Goal: Answer question/provide support: Share knowledge or assist other users

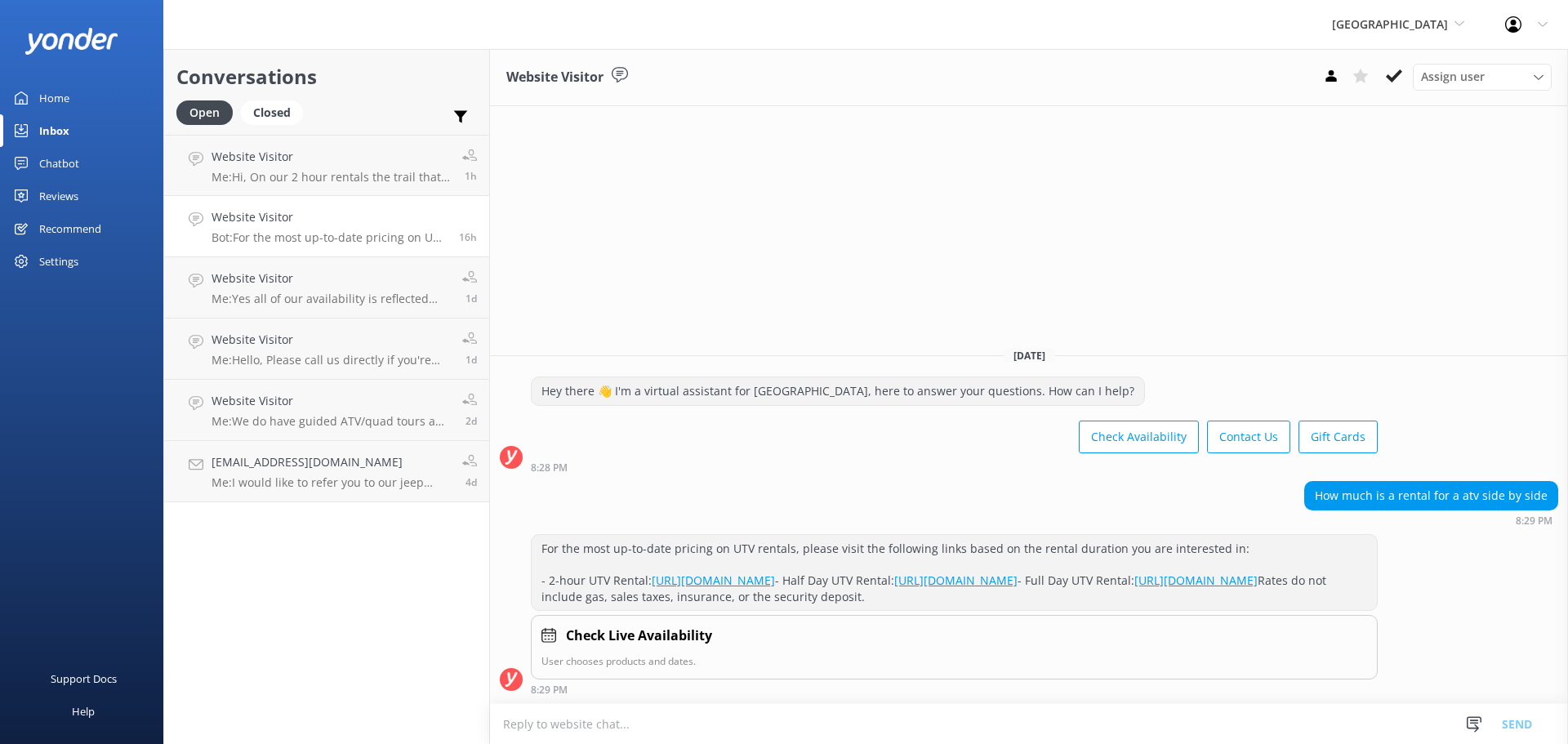
click at [59, 93] on div "Home" at bounding box center [54, 98] width 30 height 32
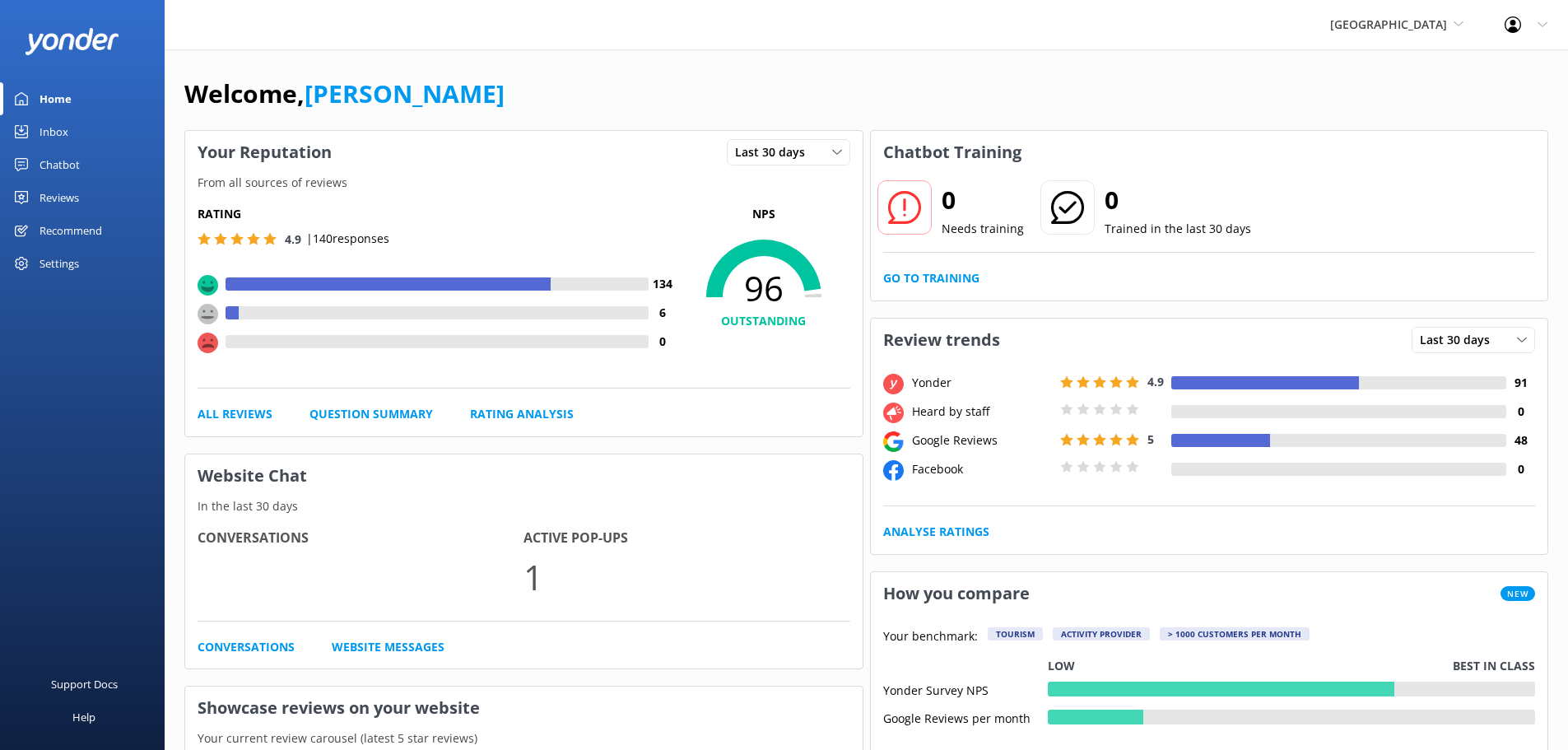
click at [55, 130] on div "Inbox" at bounding box center [54, 132] width 29 height 32
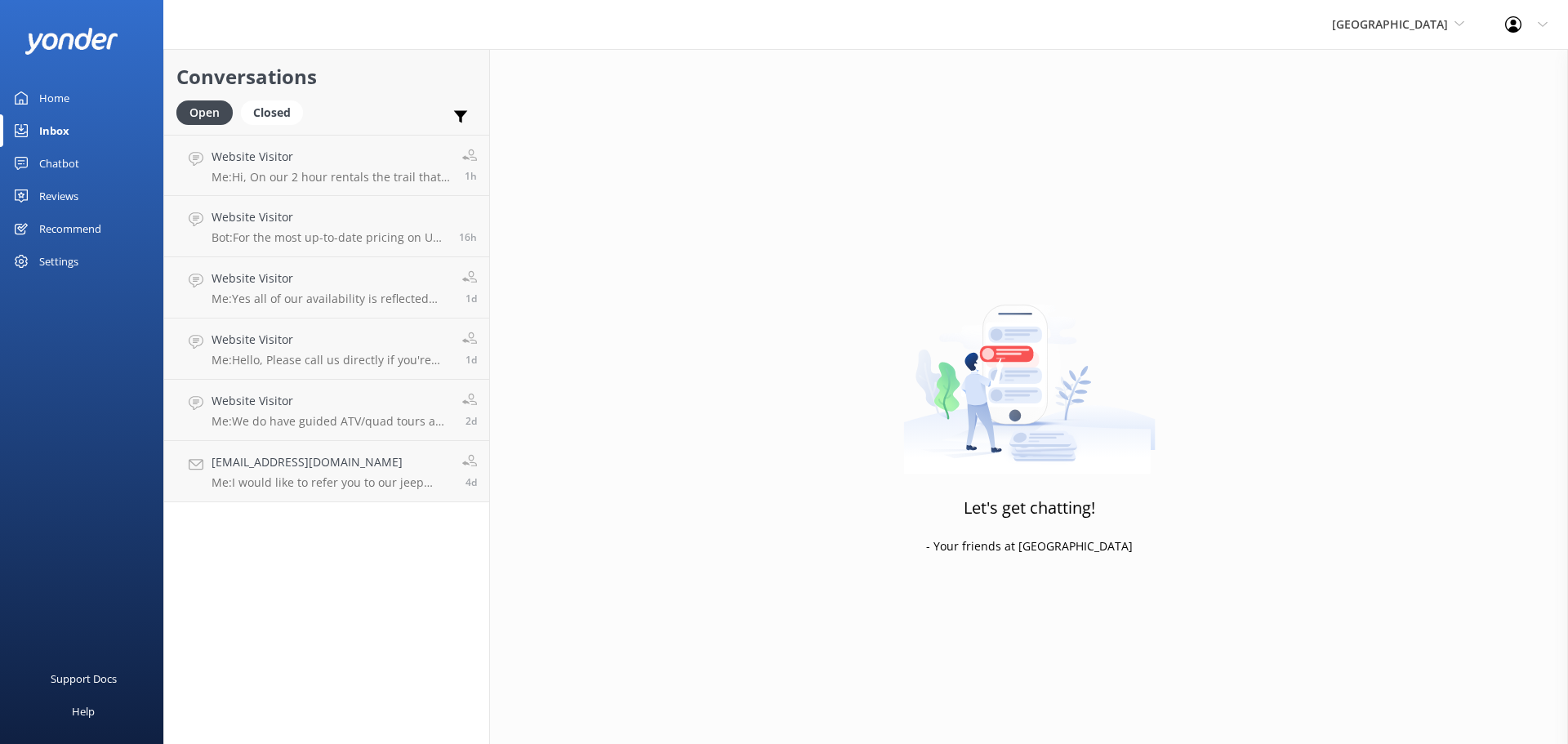
drag, startPoint x: 377, startPoint y: 80, endPoint x: 1112, endPoint y: 70, distance: 735.1
click at [377, 80] on h2 "Conversations" at bounding box center [326, 77] width 301 height 31
click at [1332, 16] on span "[GEOGRAPHIC_DATA]" at bounding box center [1390, 24] width 116 height 15
click at [1375, 109] on link "[GEOGRAPHIC_DATA]" at bounding box center [1393, 107] width 163 height 39
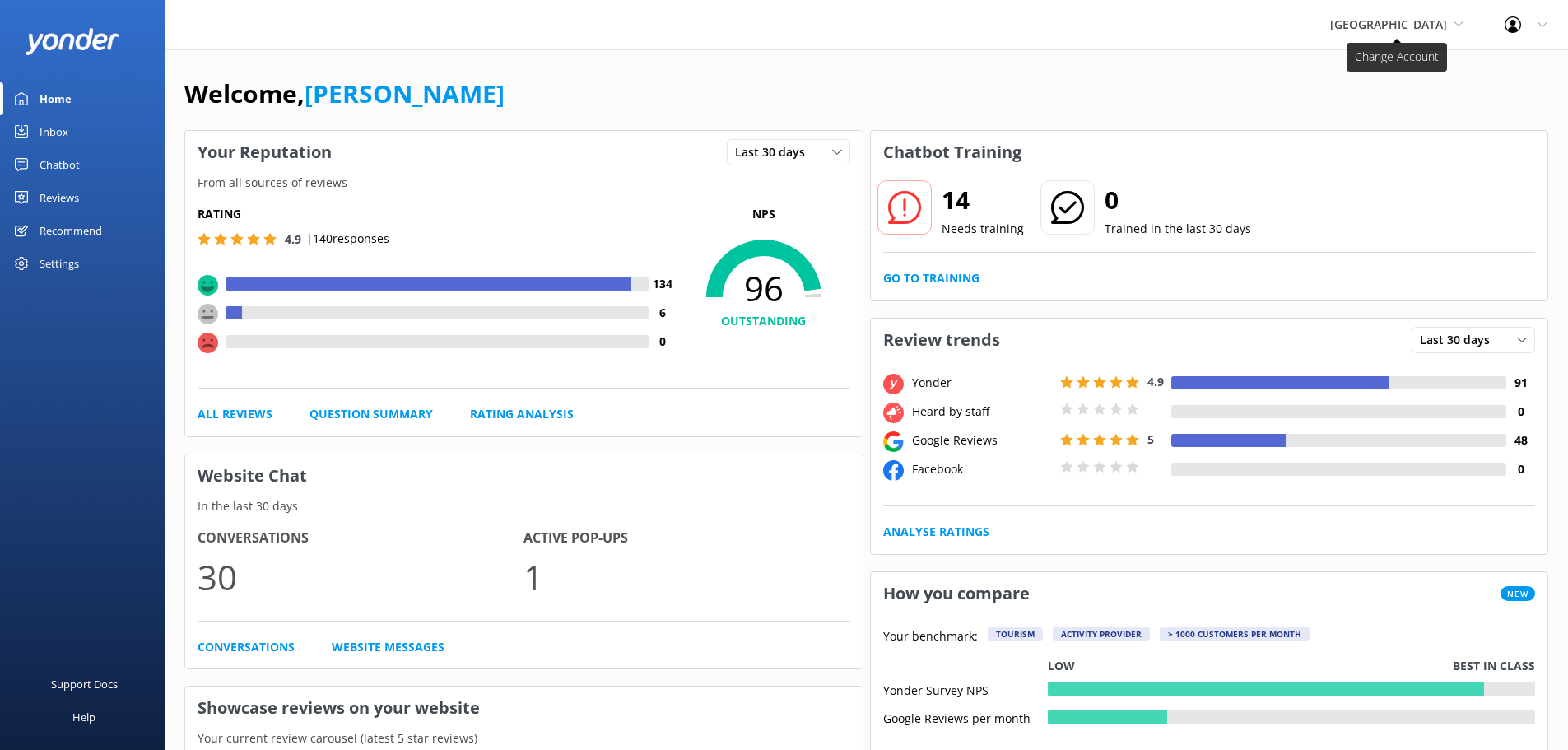
click at [1362, 27] on span "[GEOGRAPHIC_DATA]" at bounding box center [1388, 24] width 117 height 15
click at [1373, 72] on link "[US_STATE] Safari Jeep Tours" at bounding box center [1391, 69] width 164 height 39
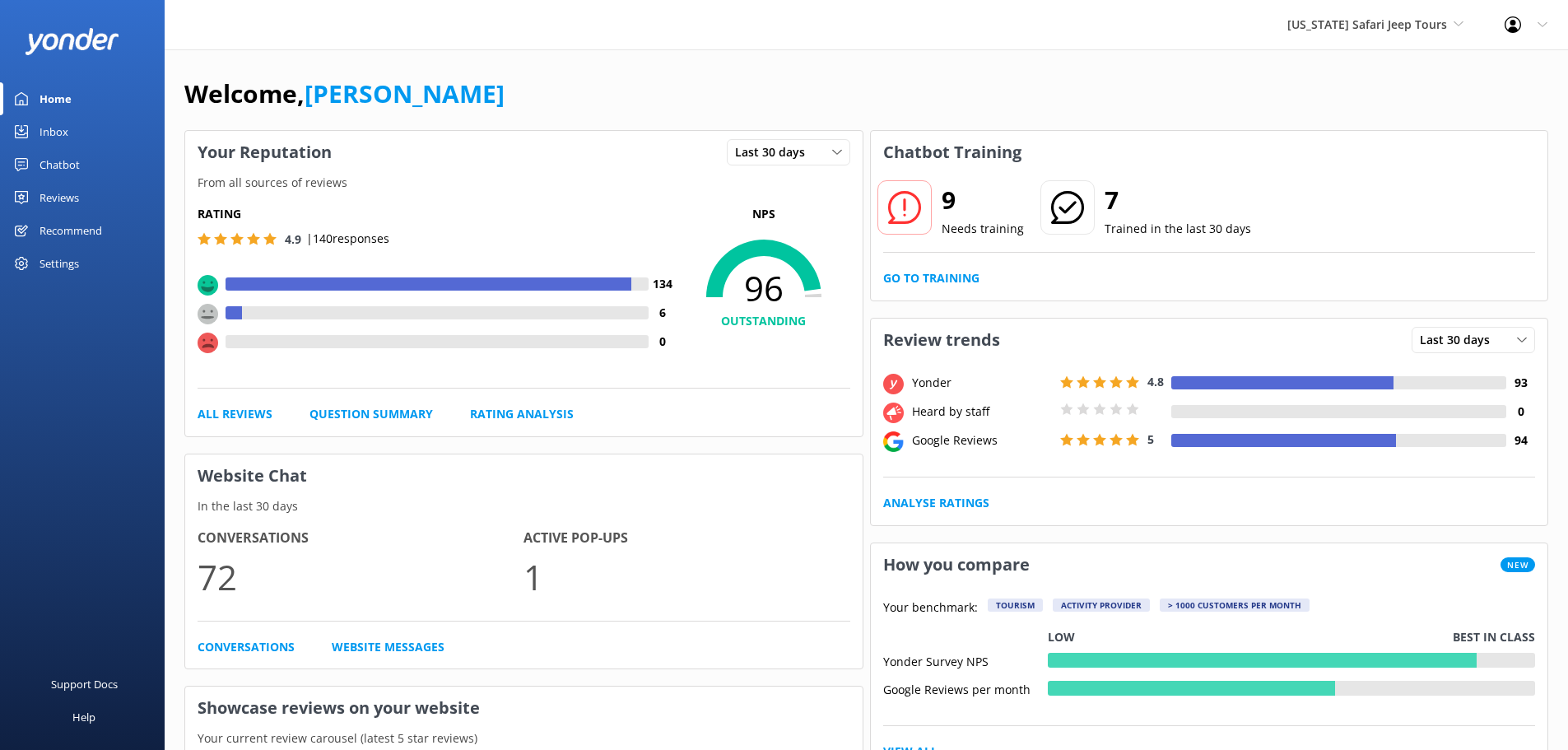
click at [45, 134] on div "Inbox" at bounding box center [54, 132] width 29 height 32
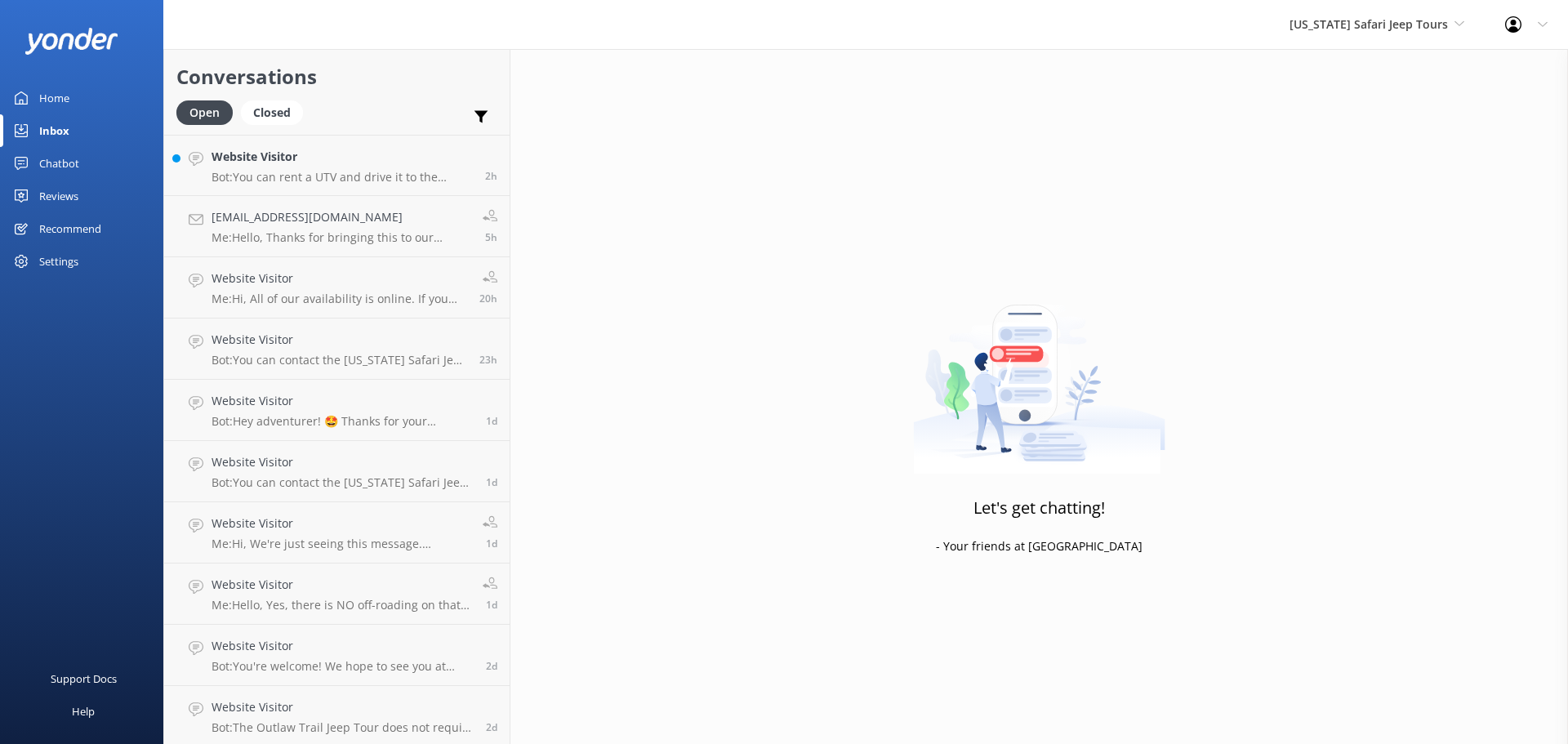
click at [380, 97] on div "Conversations Open Closed Important Assigned to me Unassigned SMS" at bounding box center [337, 92] width 345 height 85
click at [357, 164] on h4 "Website Visitor" at bounding box center [342, 156] width 262 height 18
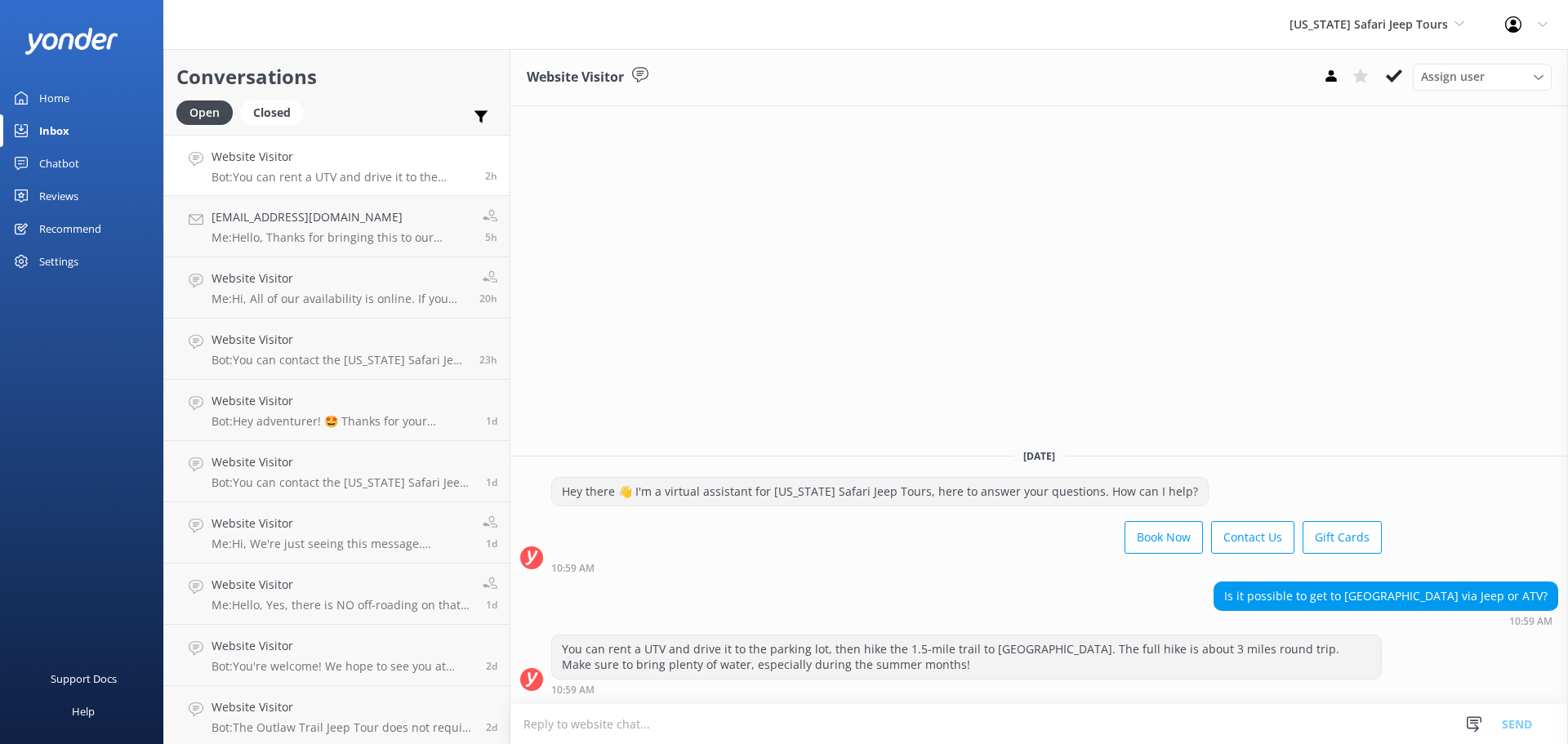
scroll to position [1, 0]
click at [701, 720] on textarea at bounding box center [1038, 723] width 1057 height 40
click at [1413, 21] on span "[US_STATE] Safari Jeep Tours" at bounding box center [1368, 24] width 158 height 15
click at [1358, 131] on link "[US_STATE] ATV Adventures" at bounding box center [1350, 146] width 163 height 39
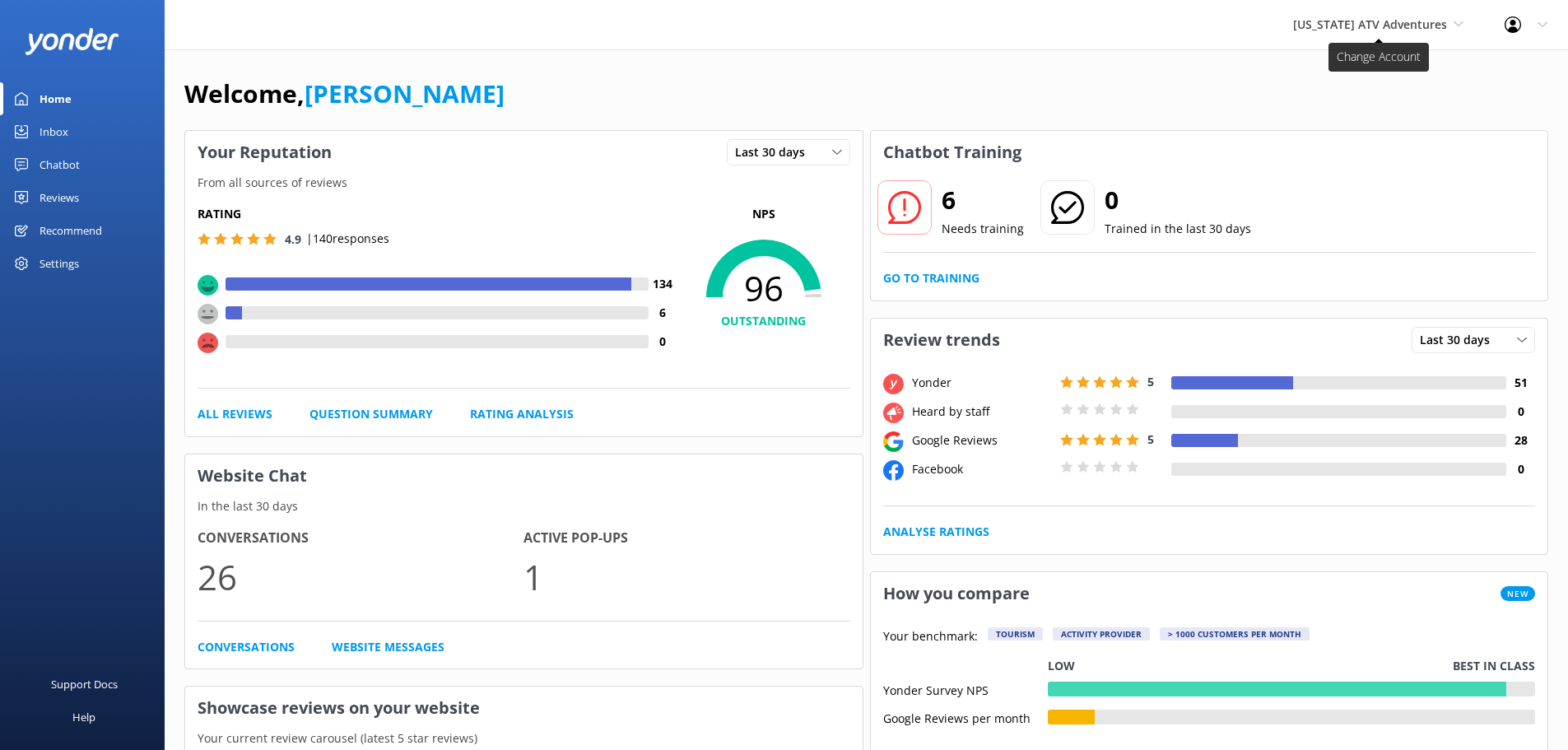
click at [1338, 16] on span "[US_STATE] ATV Adventures" at bounding box center [1369, 24] width 154 height 15
click at [1321, 69] on link "[US_STATE] Safari Jeep Tours" at bounding box center [1354, 69] width 164 height 39
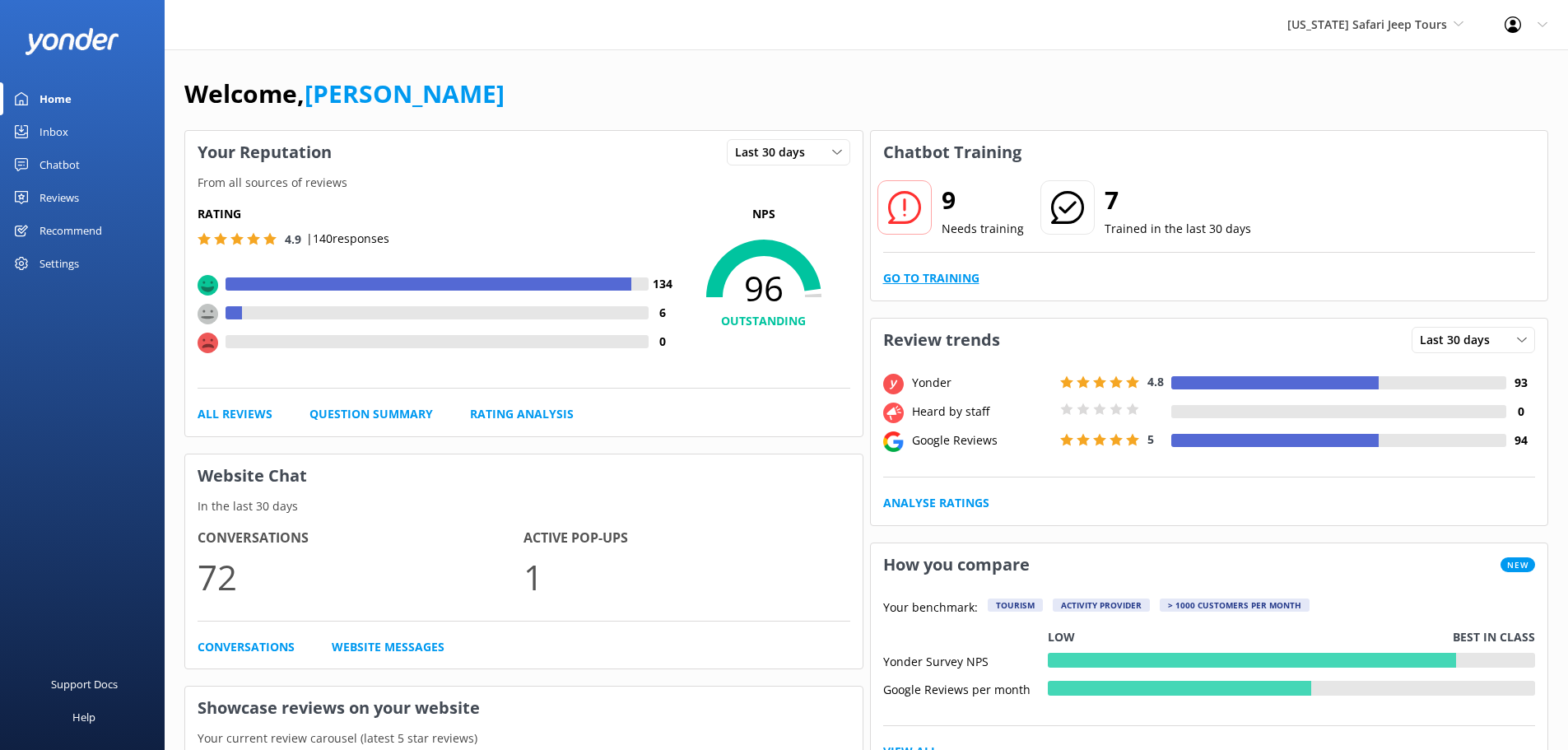
click at [933, 273] on link "Go to Training" at bounding box center [931, 278] width 97 height 18
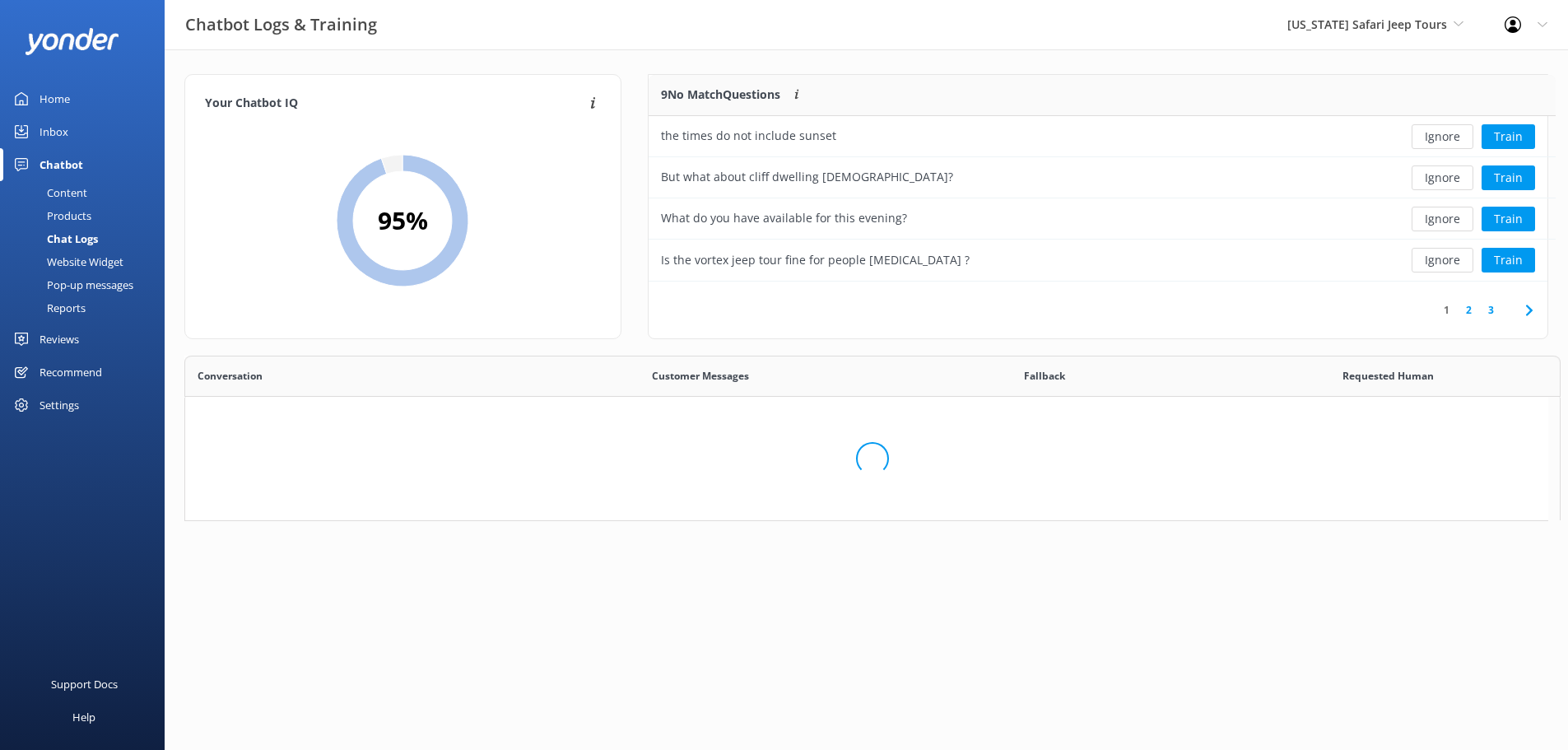
scroll to position [565, 1349]
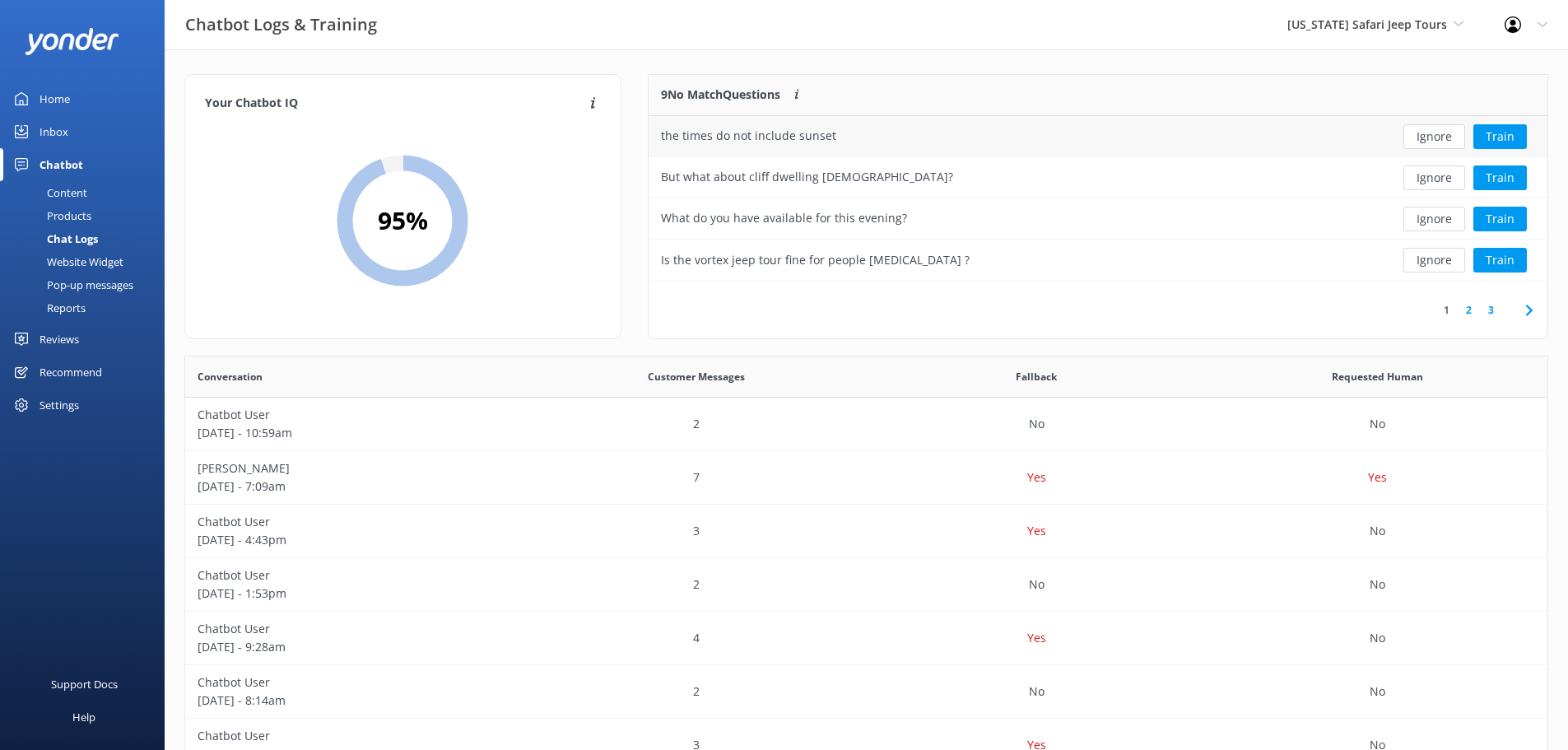
click at [790, 134] on div "the times do not include sunset" at bounding box center [748, 136] width 175 height 18
click at [757, 137] on div "the times do not include sunset" at bounding box center [748, 136] width 175 height 18
drag, startPoint x: 757, startPoint y: 137, endPoint x: 1111, endPoint y: 155, distance: 354.5
click at [778, 136] on div "the times do not include sunset" at bounding box center [748, 136] width 175 height 18
click at [1496, 138] on button "Train" at bounding box center [1500, 137] width 54 height 25
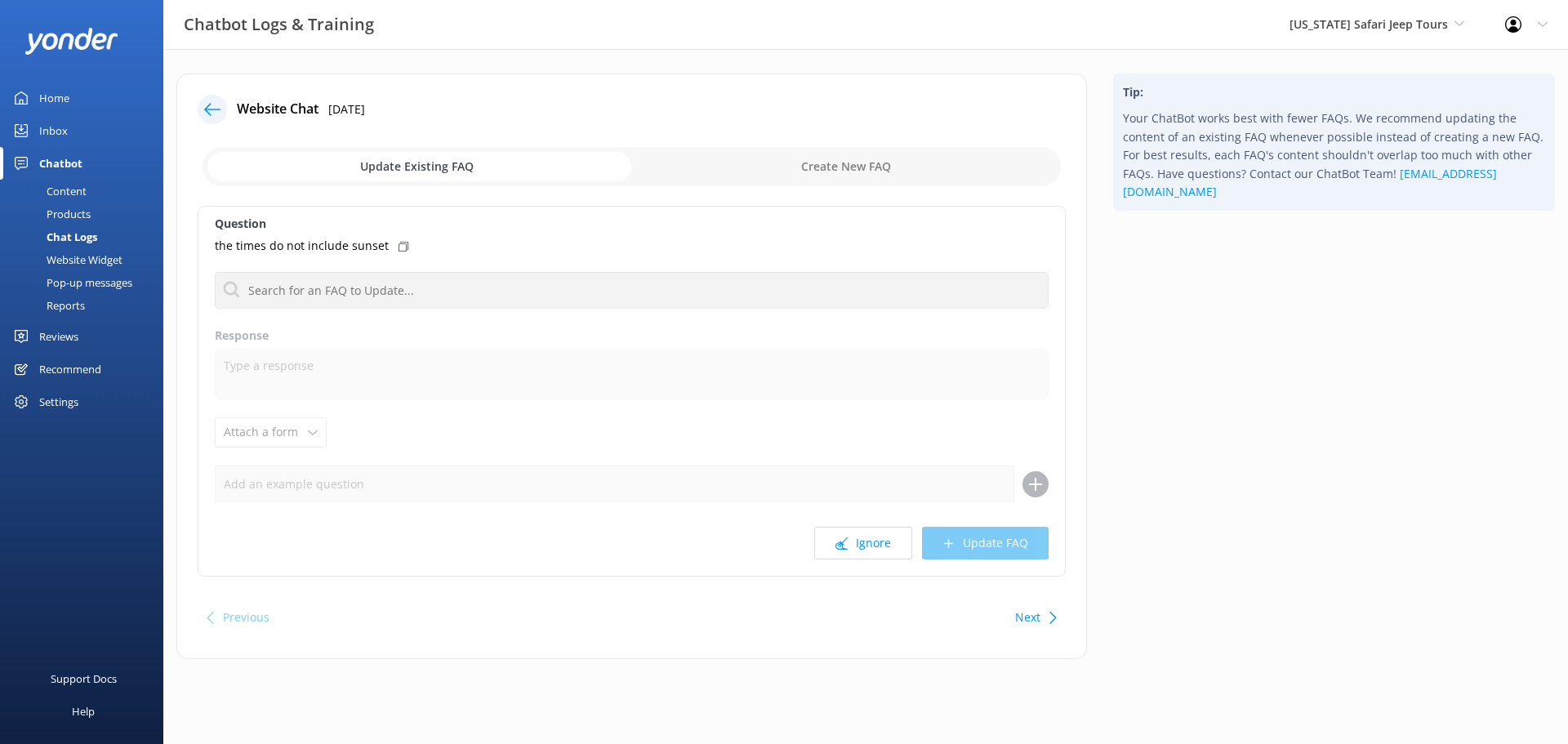
click at [212, 101] on icon at bounding box center [211, 109] width 16 height 16
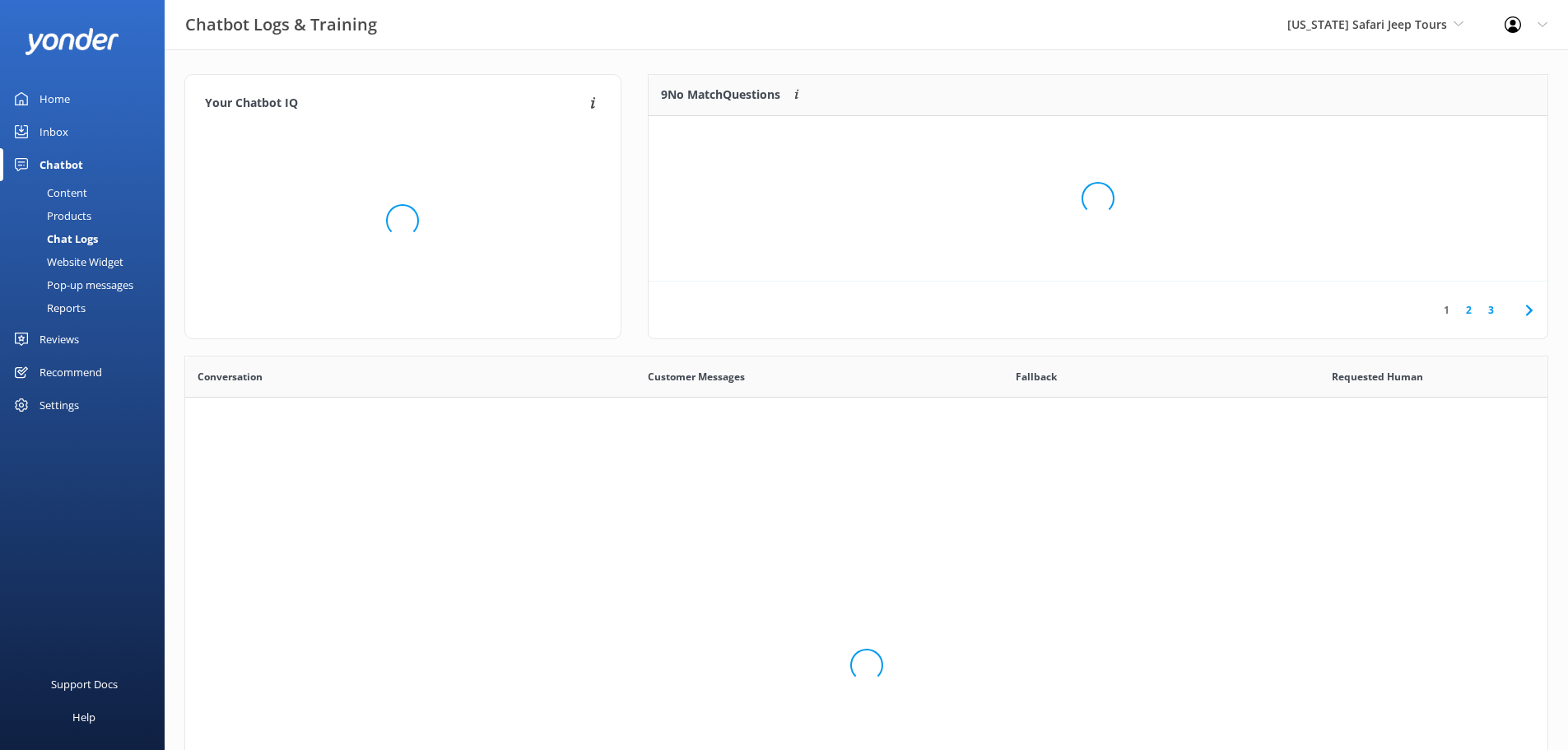
scroll to position [565, 1349]
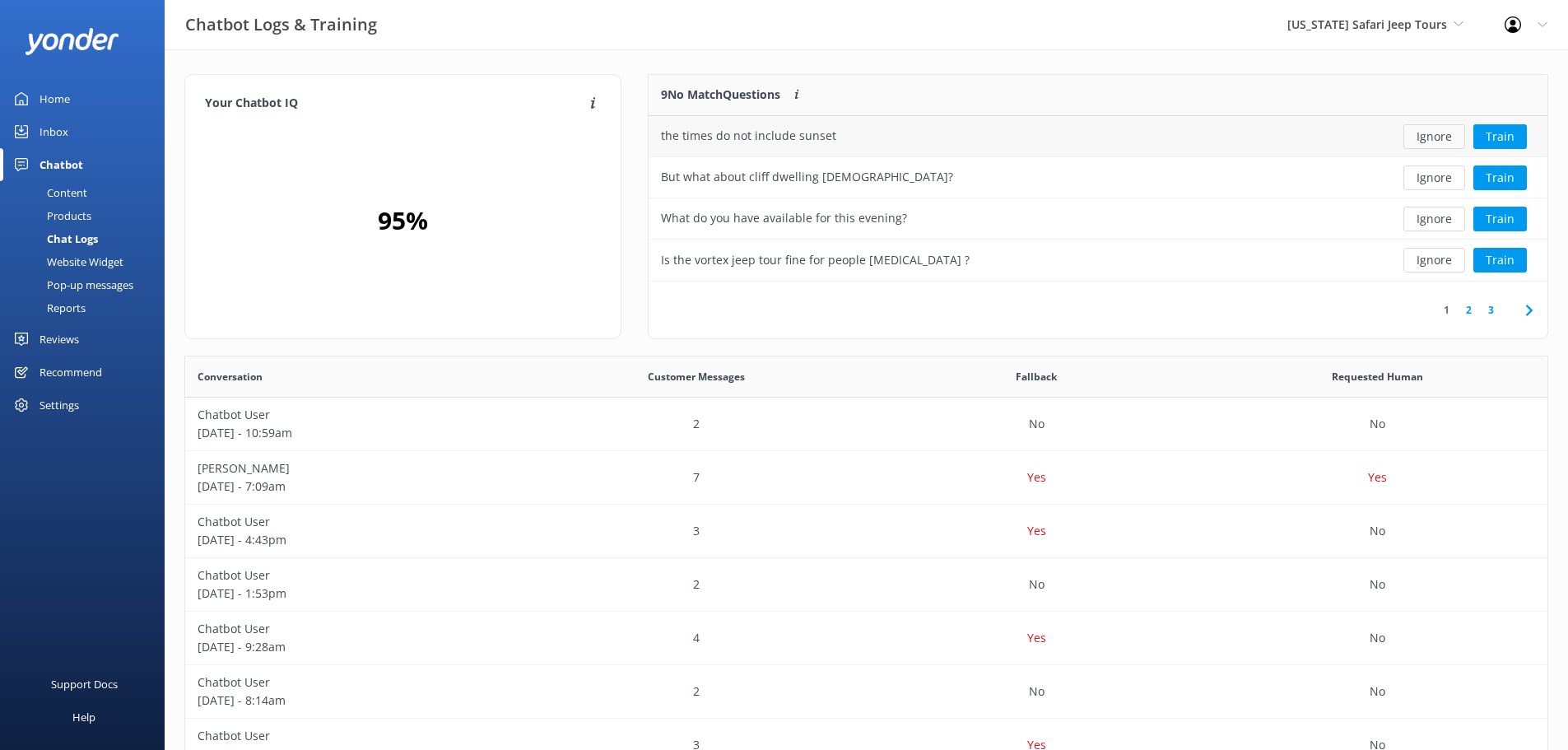
click at [1431, 134] on button "Ignore" at bounding box center [1433, 137] width 62 height 25
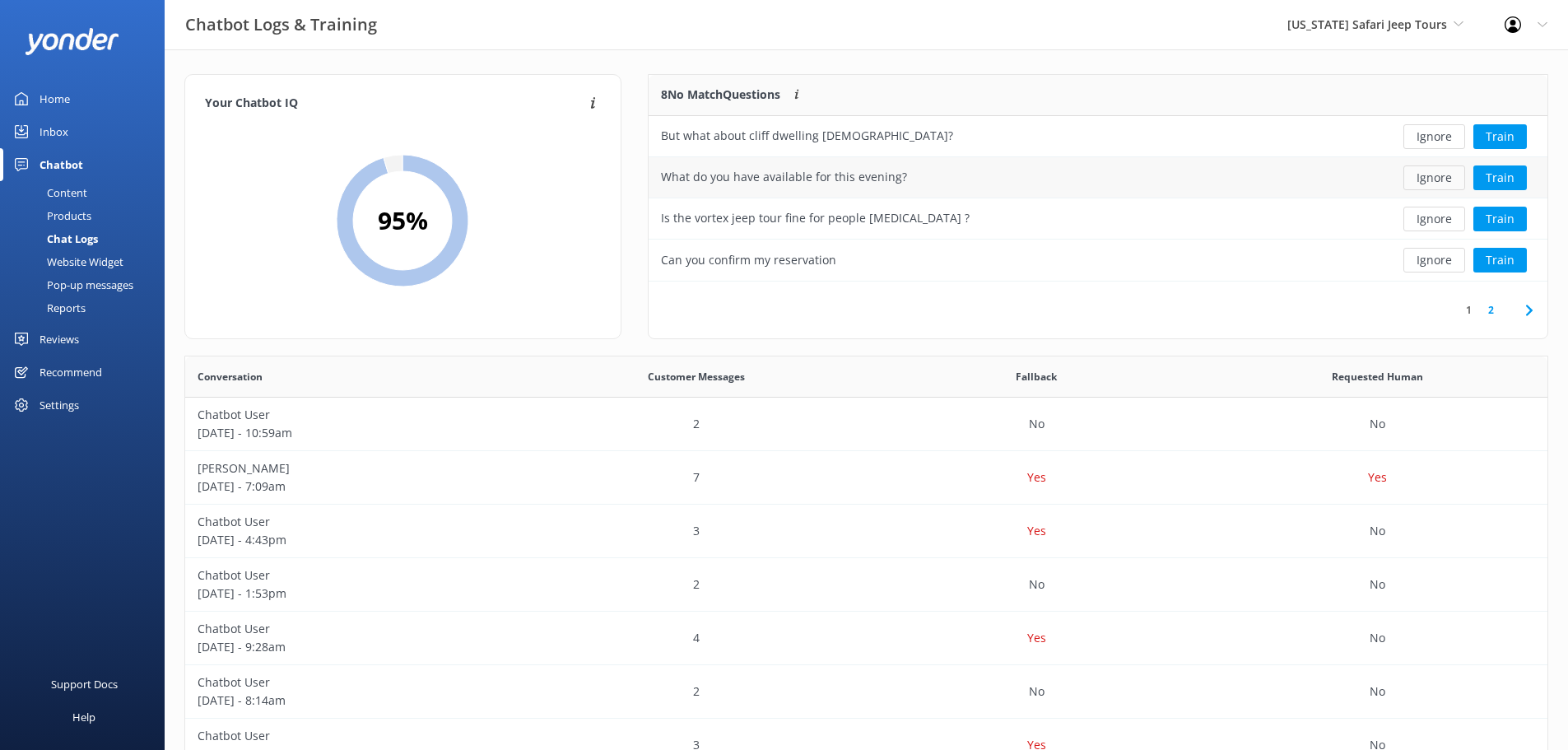
click at [1444, 181] on button "Ignore" at bounding box center [1433, 178] width 62 height 25
click at [1447, 255] on button "Ignore" at bounding box center [1433, 260] width 62 height 25
click at [1432, 265] on button "Ignore" at bounding box center [1433, 260] width 62 height 25
click at [1431, 262] on button "Ignore" at bounding box center [1433, 260] width 62 height 25
click at [1414, 260] on button "Ignore" at bounding box center [1433, 260] width 62 height 25
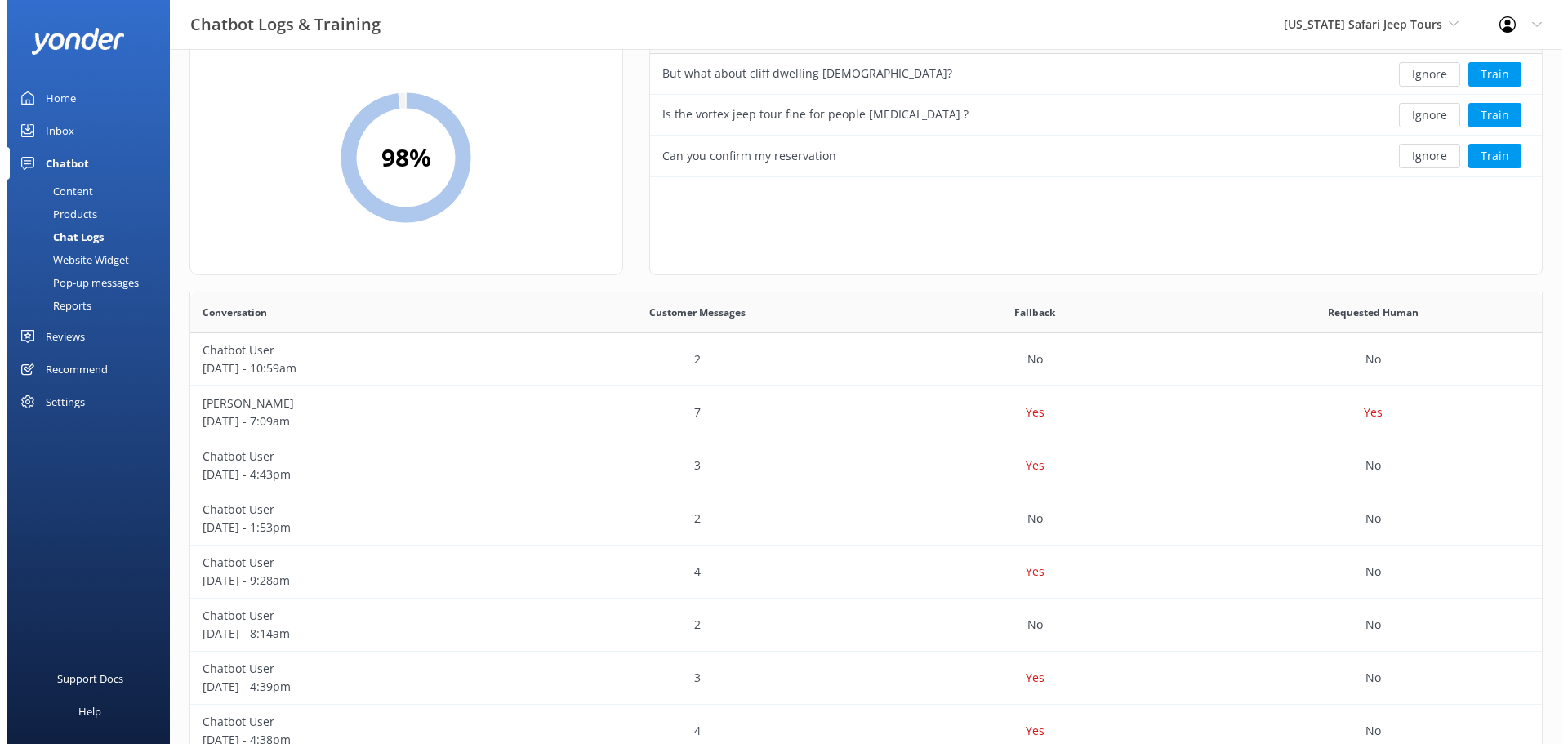
scroll to position [0, 0]
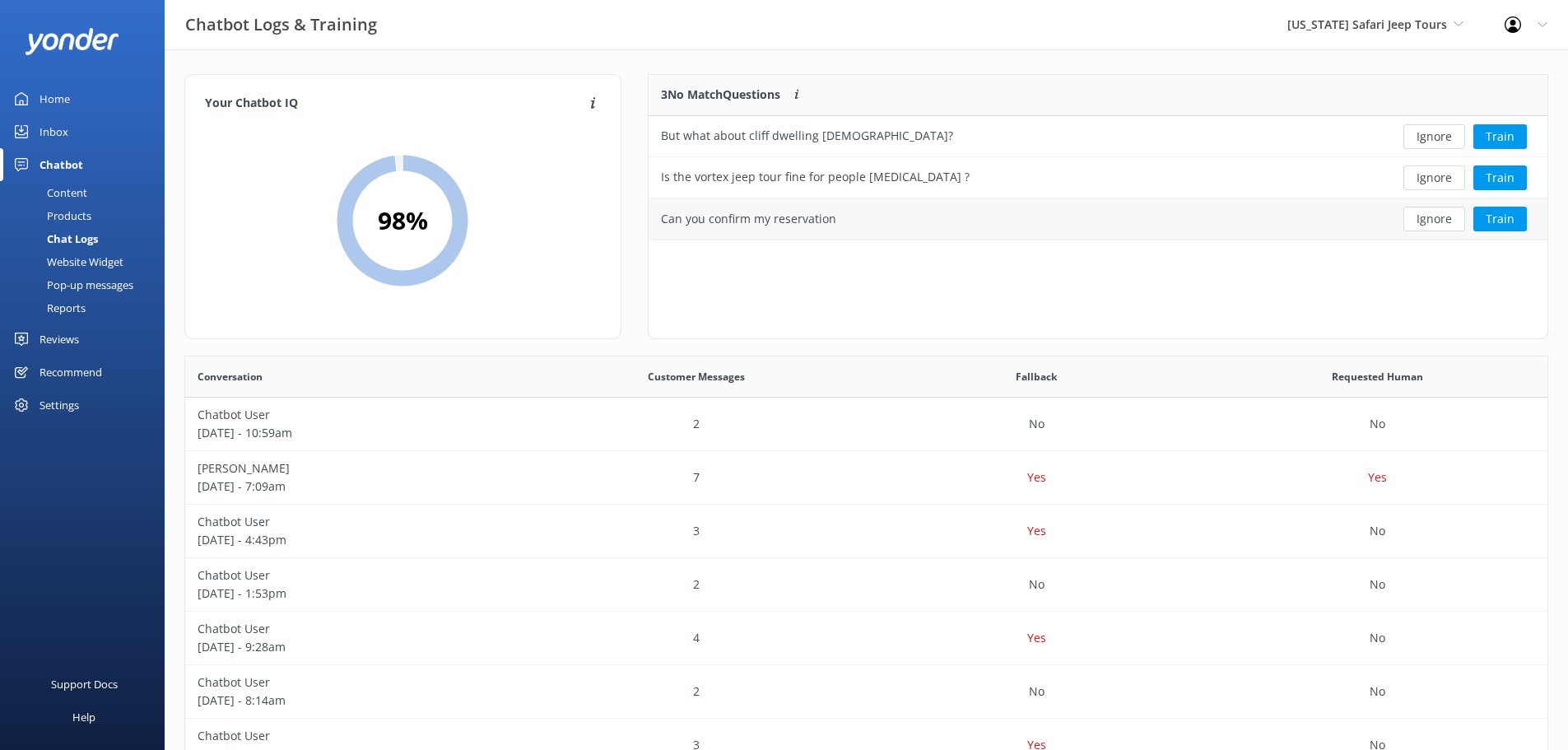
click at [737, 214] on div "Can you confirm my reservation" at bounding box center [748, 219] width 175 height 18
click at [1503, 220] on button "Train" at bounding box center [1500, 219] width 54 height 25
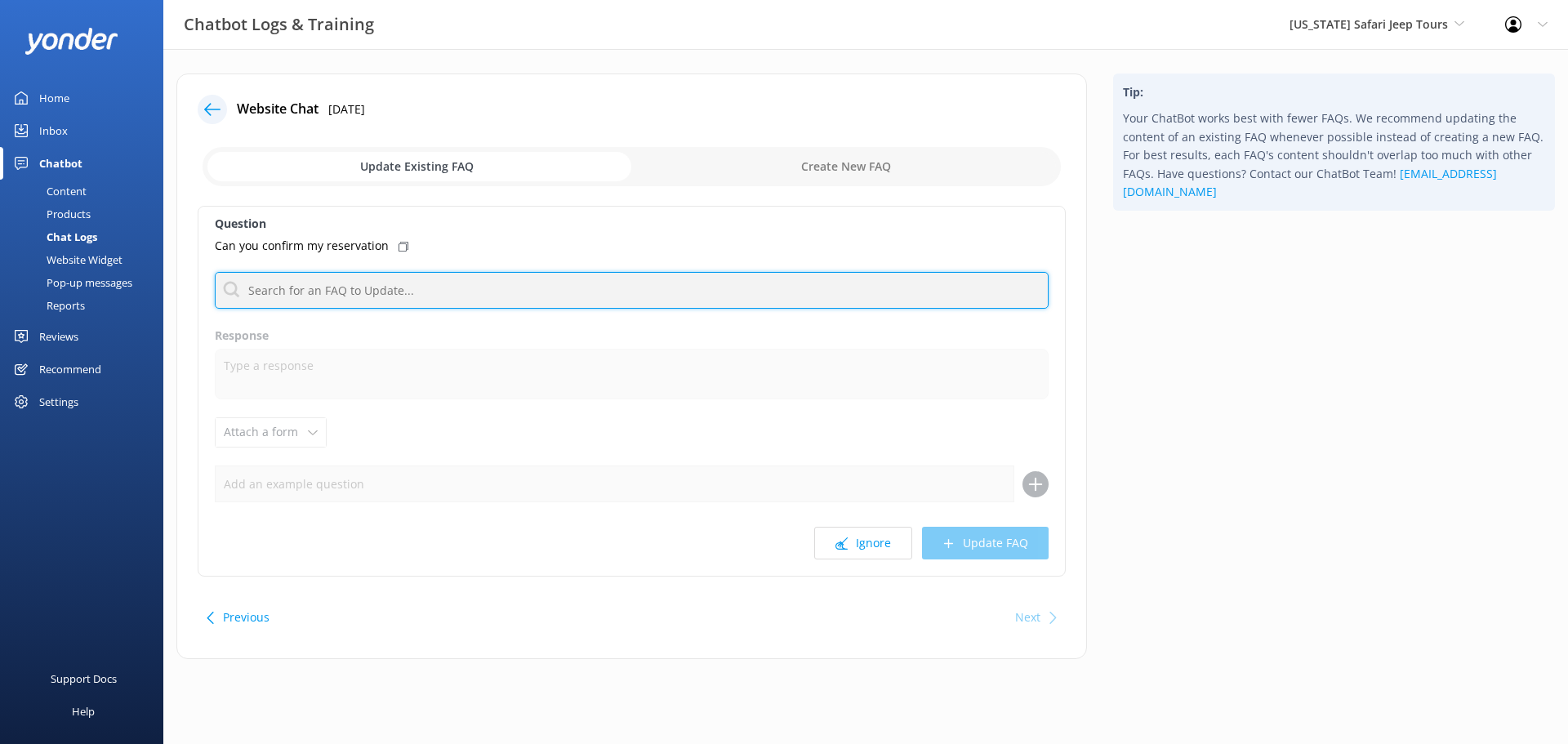
click at [320, 293] on input "text" at bounding box center [631, 290] width 833 height 37
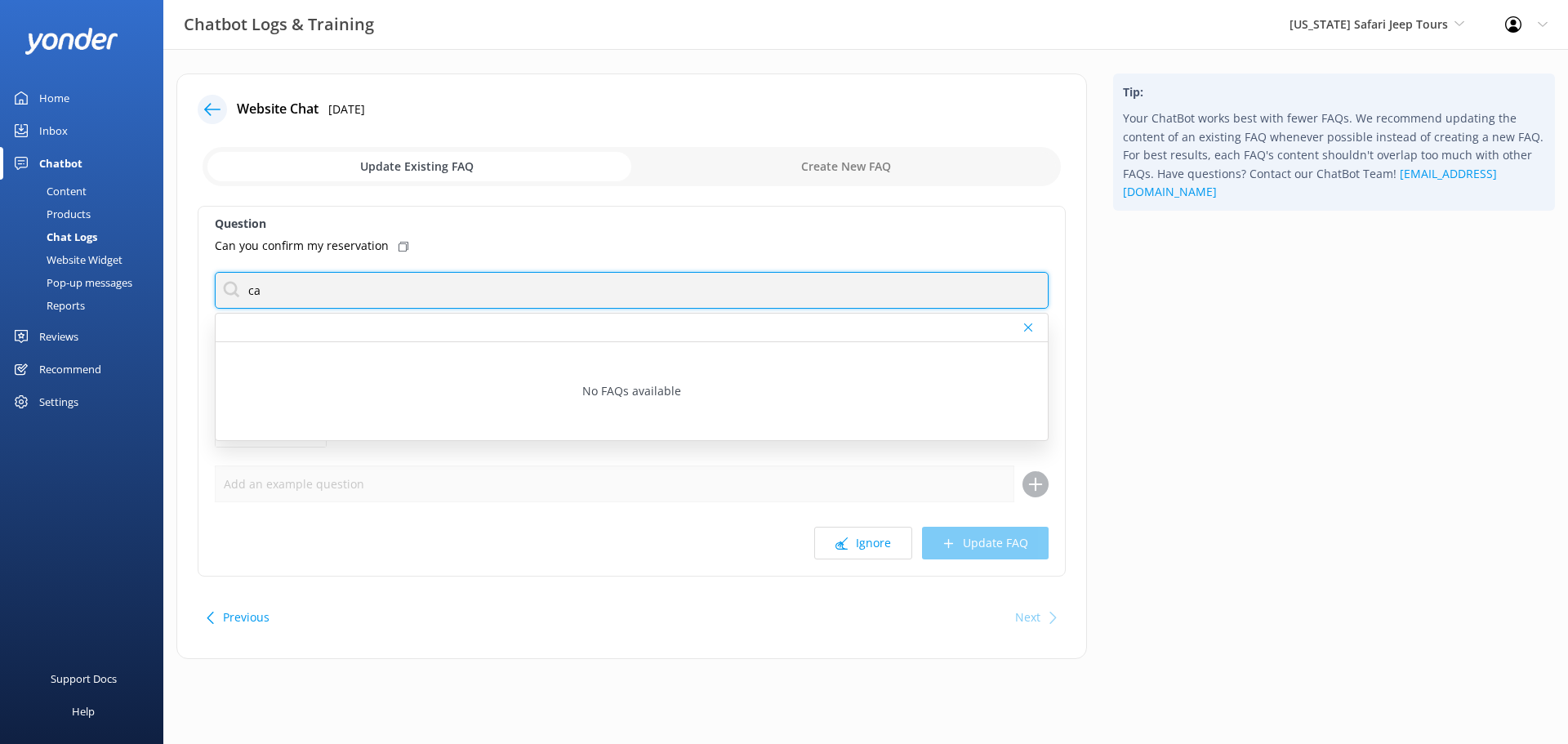
type input "c"
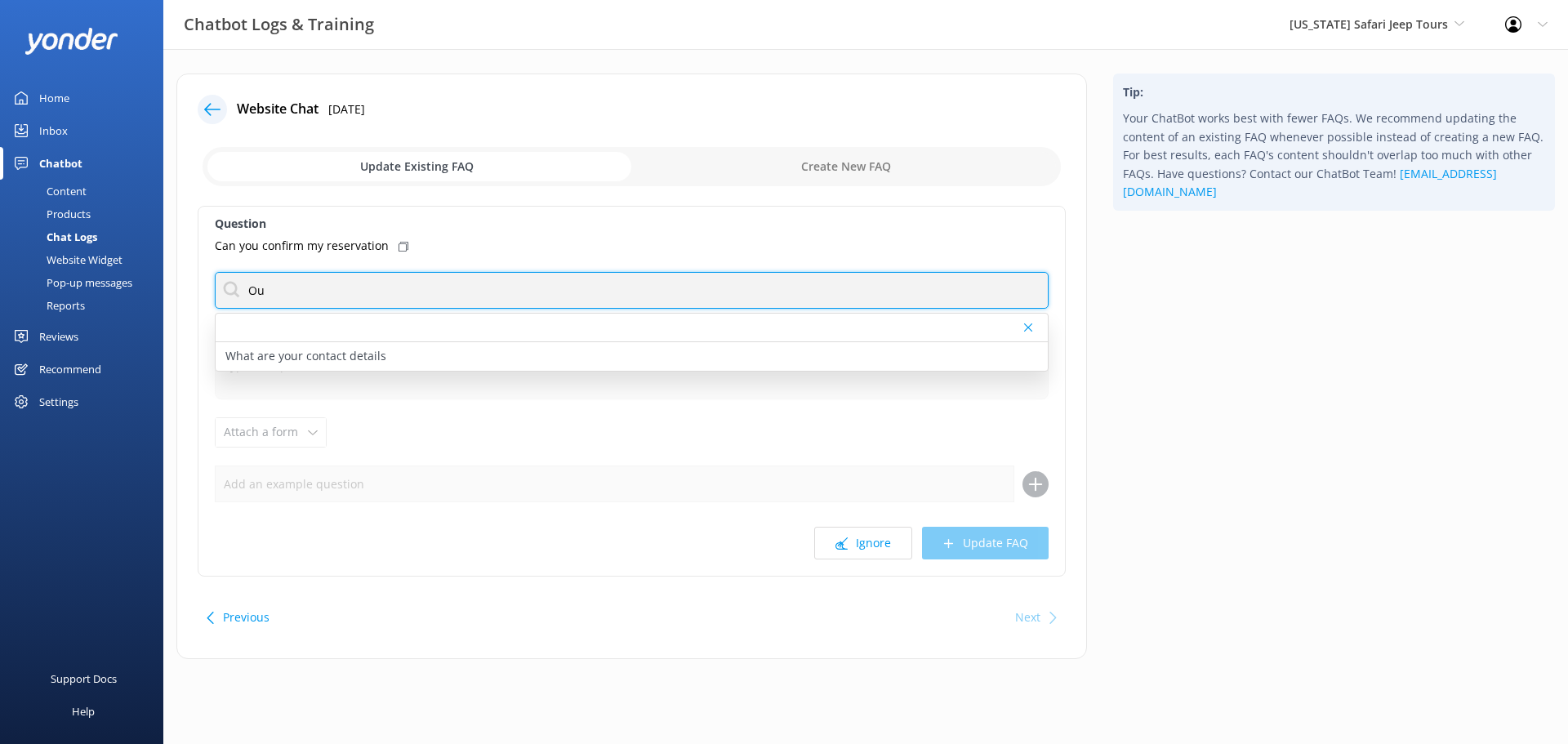
type input "O"
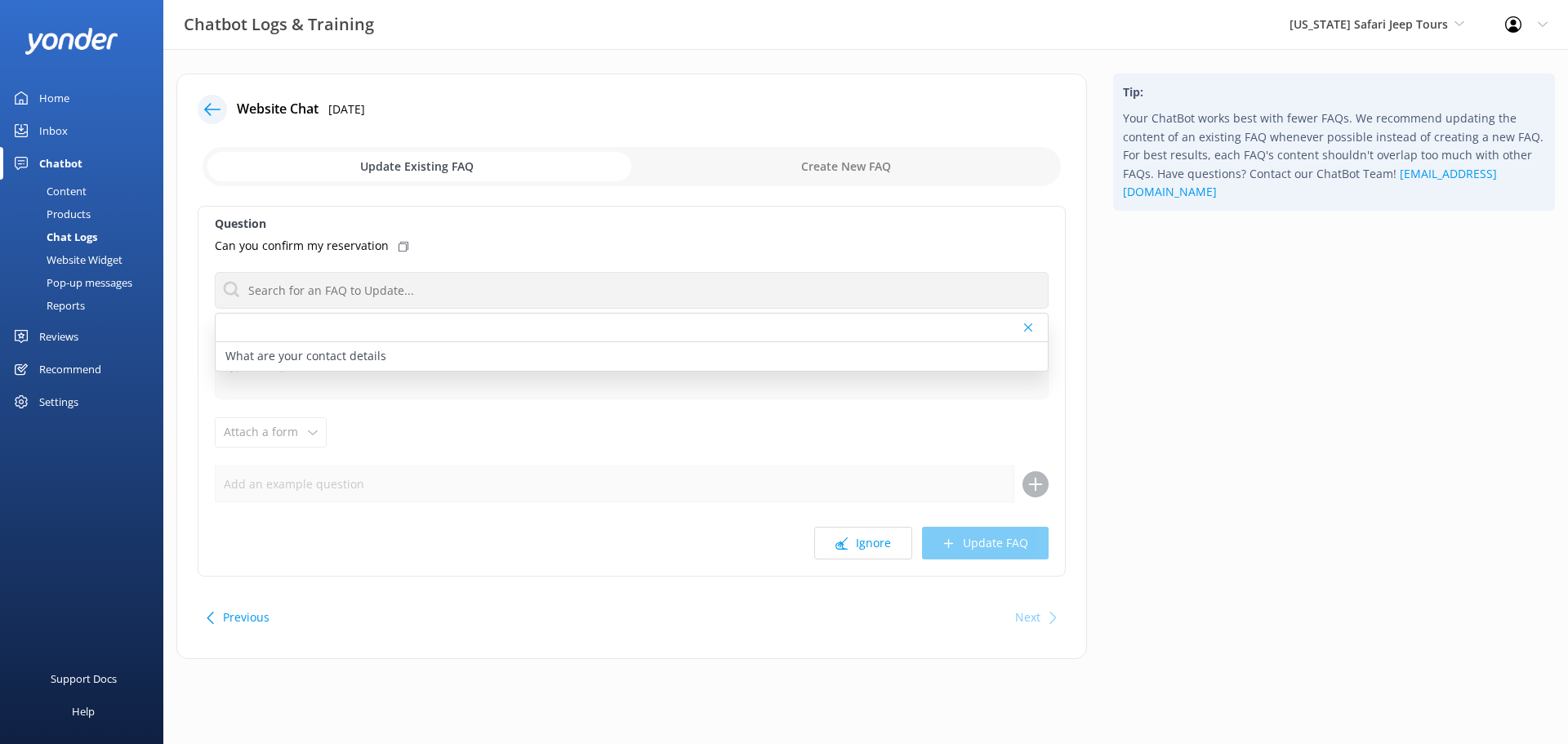
click at [848, 167] on input "checkbox" at bounding box center [631, 166] width 858 height 39
checkbox input "true"
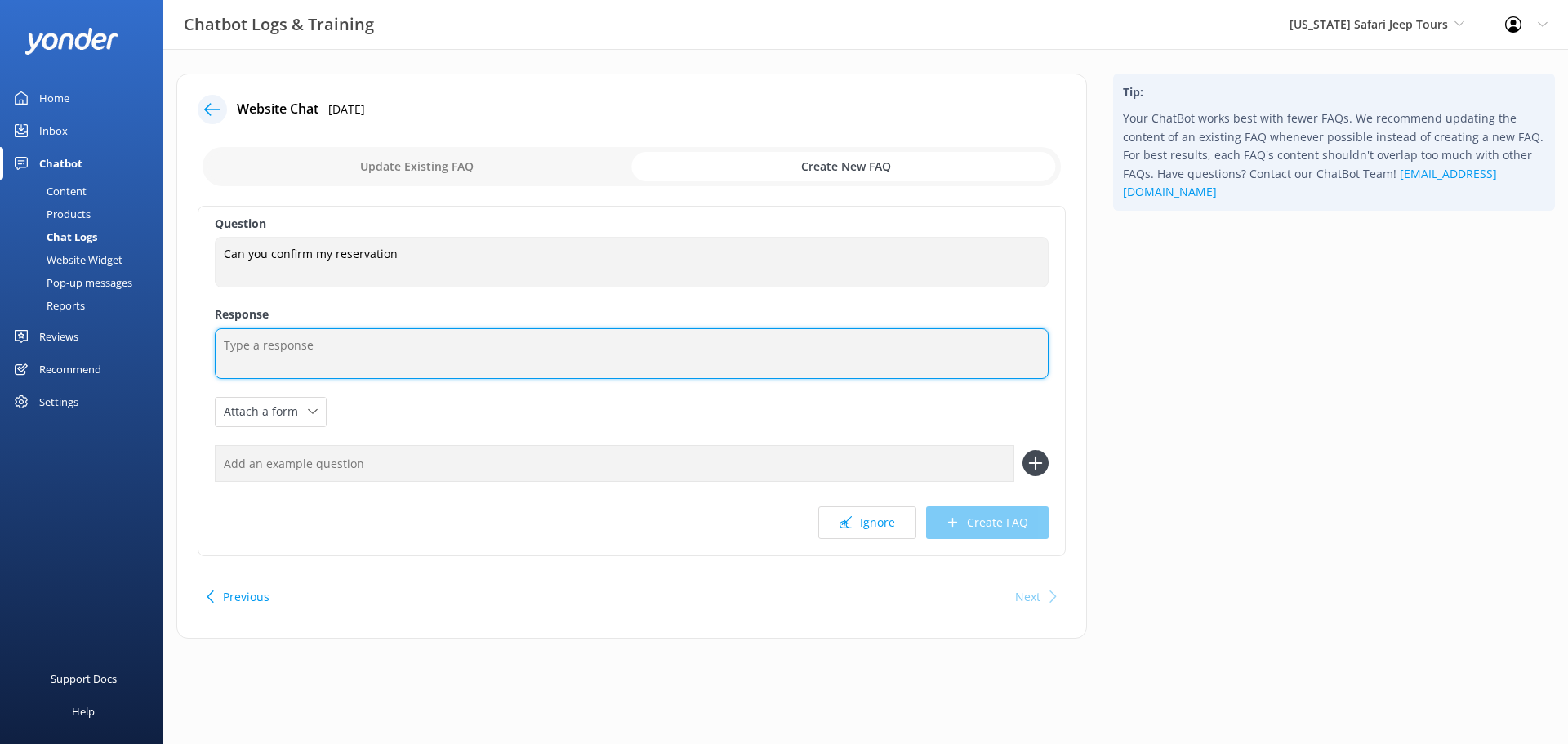
click at [356, 359] on textarea at bounding box center [631, 353] width 833 height 50
type textarea "Hello, Please call us directly at [PHONE_NUMBER] to confirm your reservation."
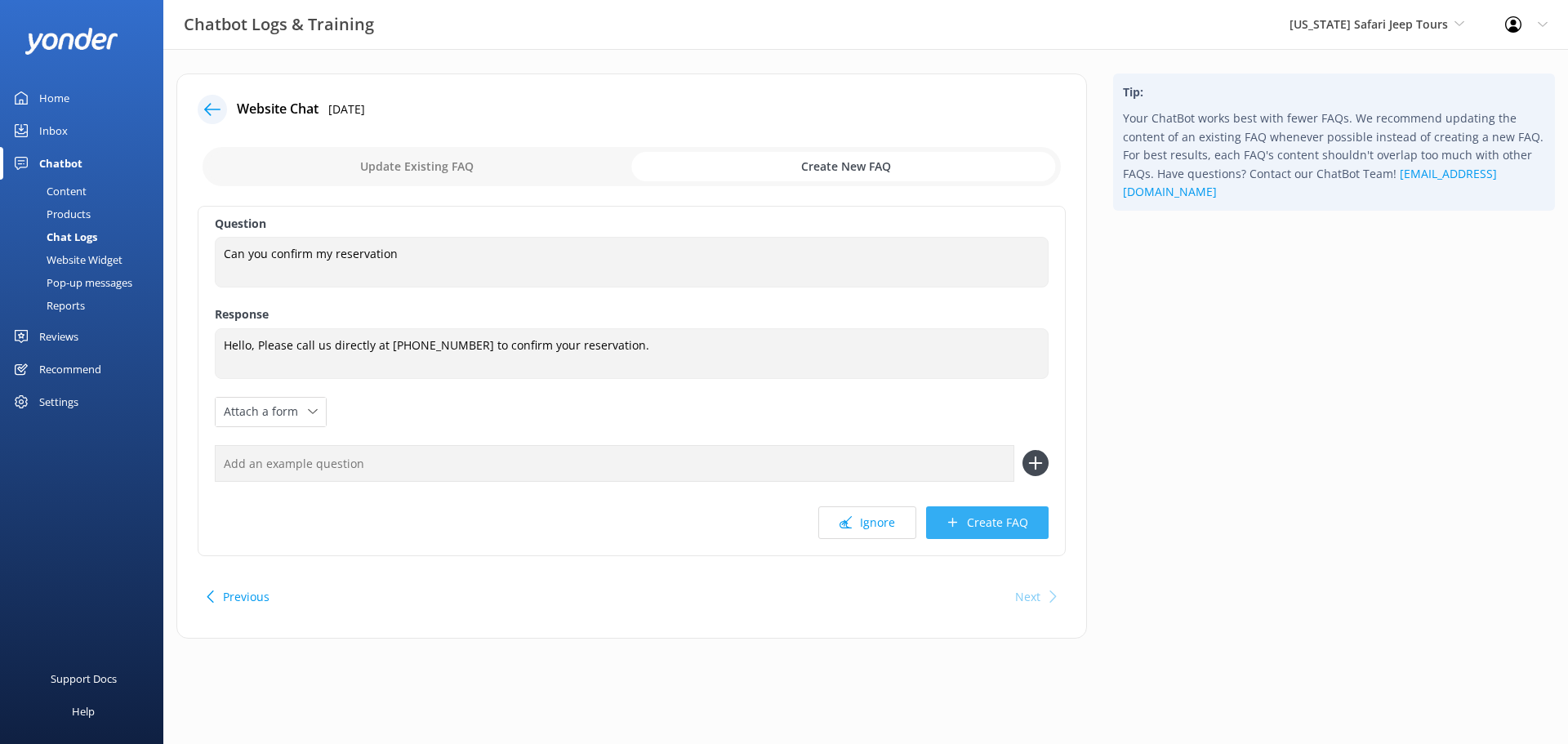
click at [1029, 509] on button "Create FAQ" at bounding box center [987, 522] width 122 height 32
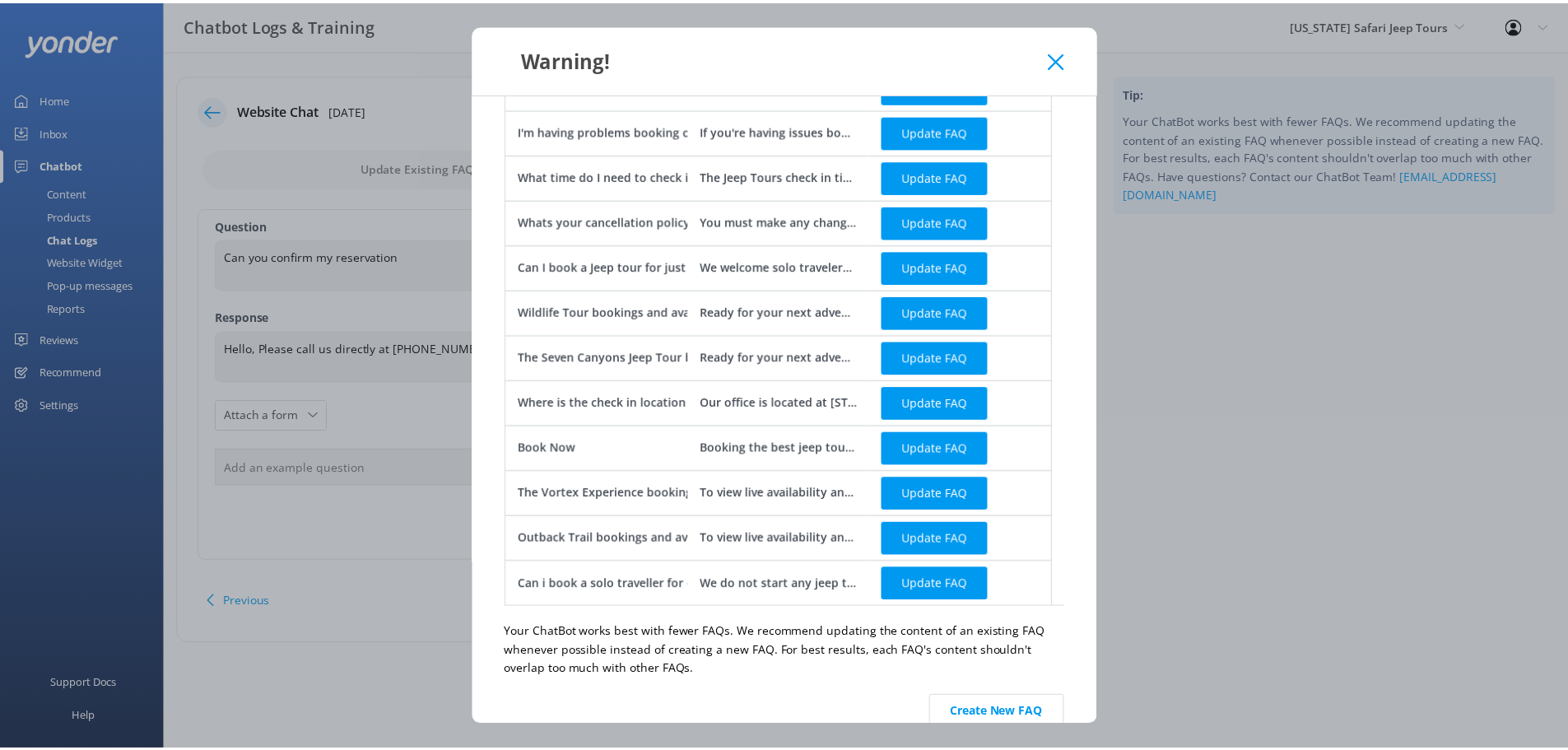
scroll to position [193, 0]
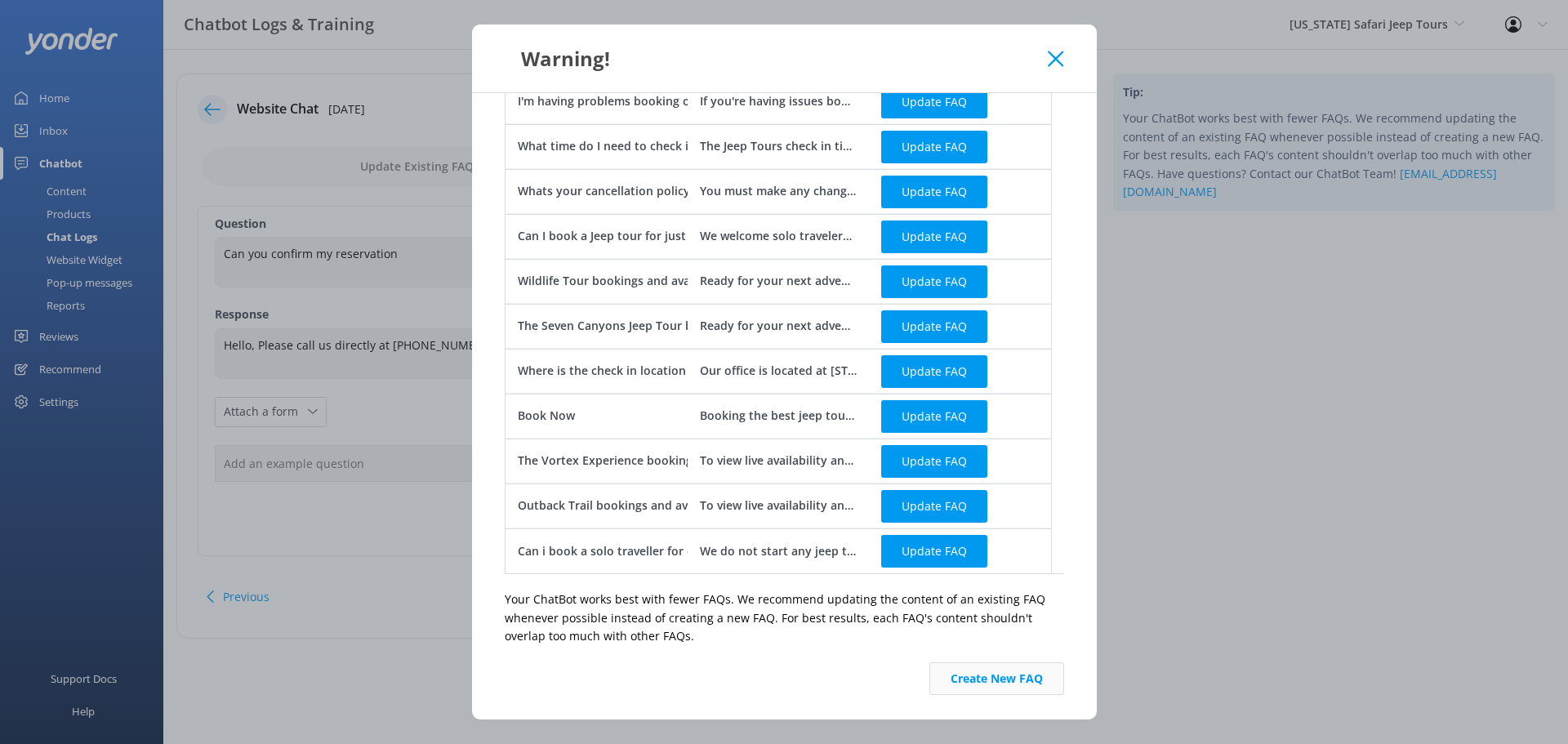
click at [997, 682] on button "Create New FAQ" at bounding box center [996, 678] width 135 height 32
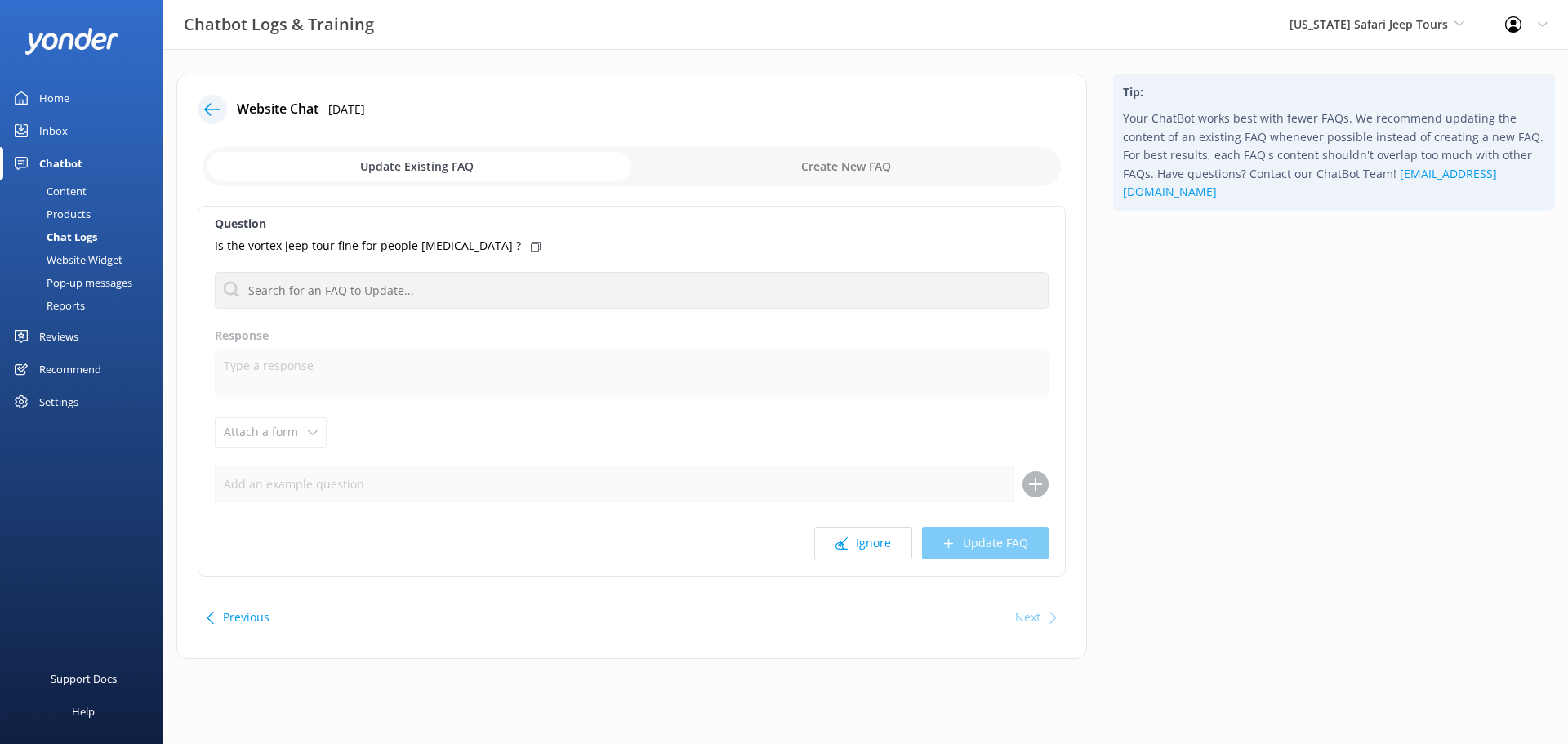
click at [219, 109] on icon at bounding box center [211, 109] width 16 height 16
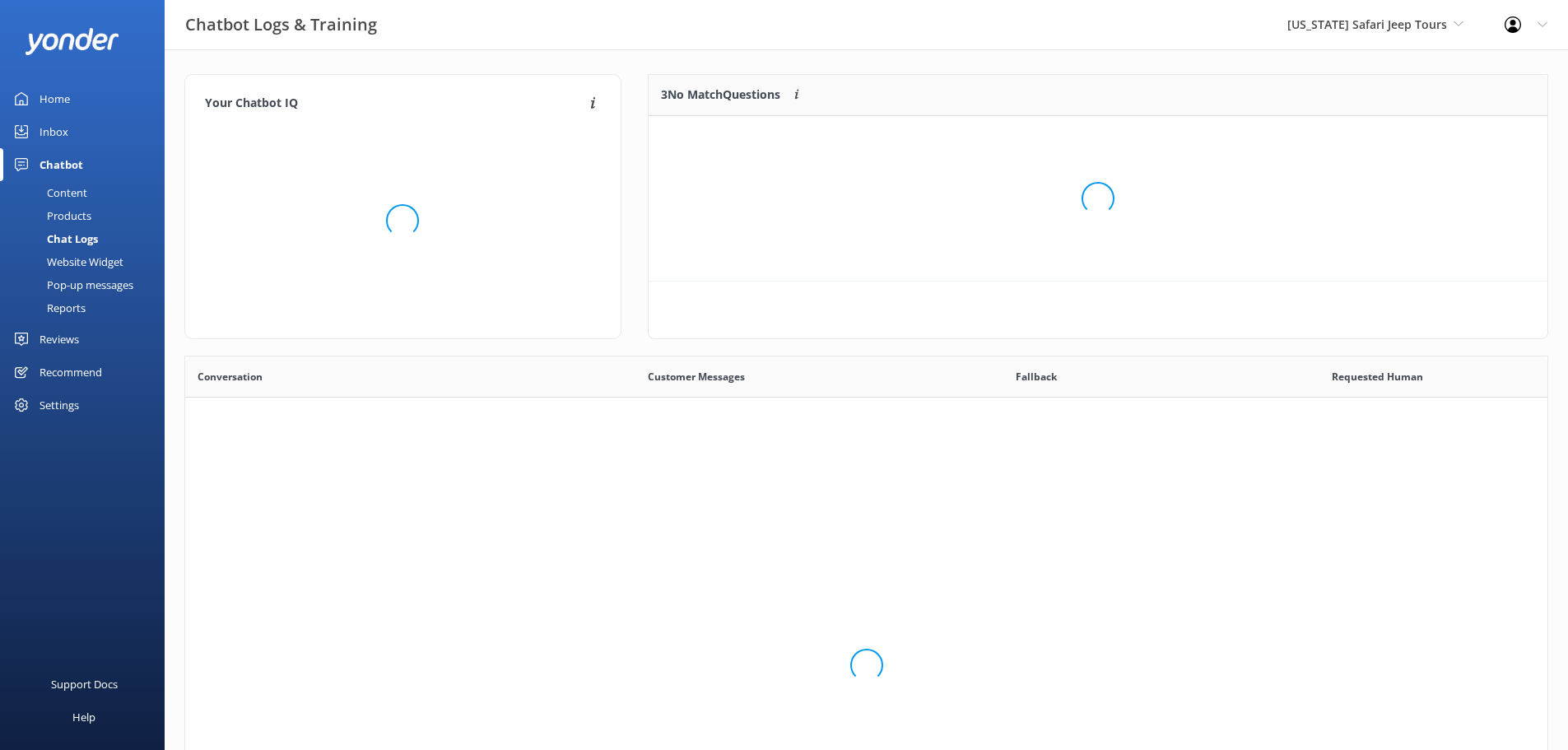
scroll to position [112, 887]
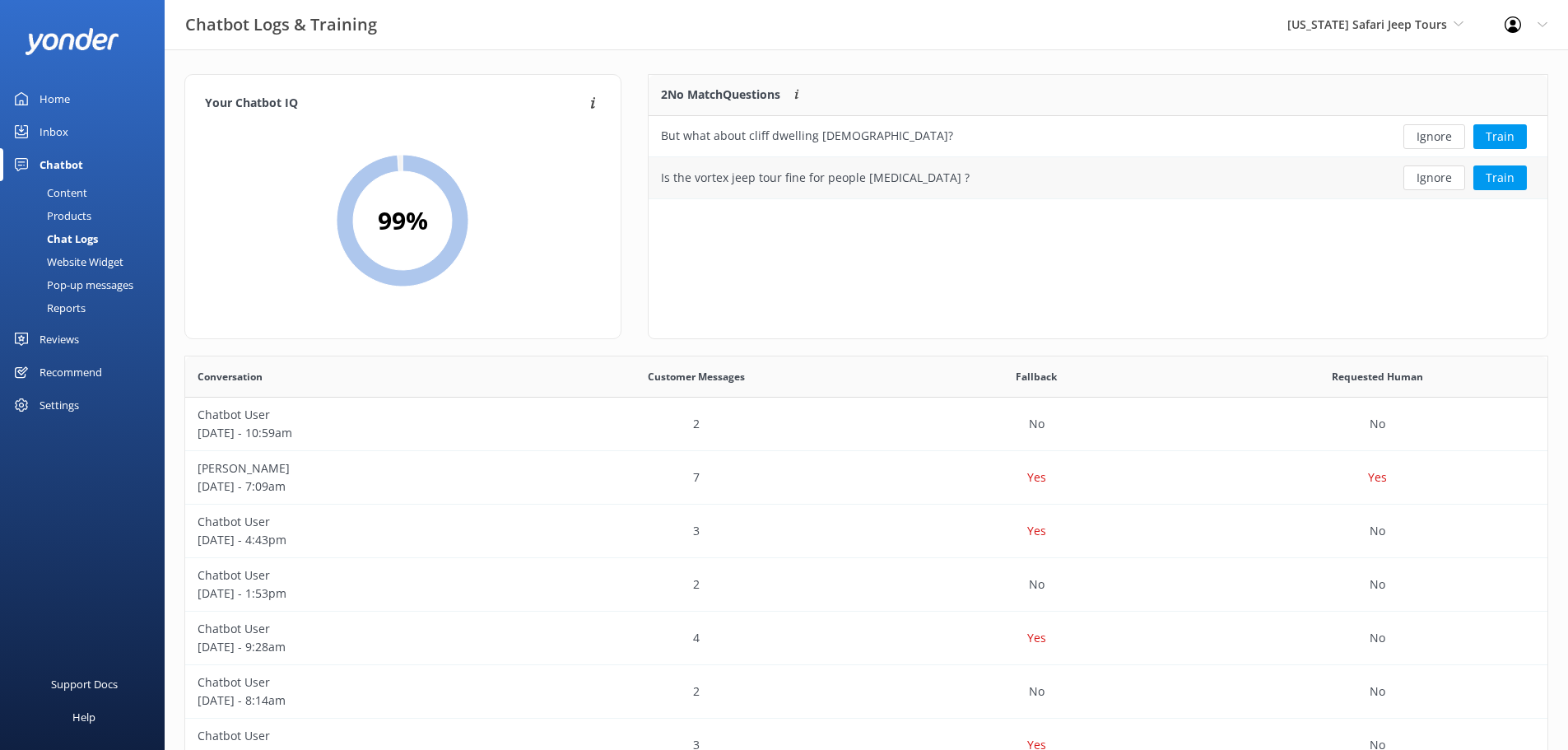
click at [758, 181] on div "Is the vortex jeep tour fine for people [MEDICAL_DATA] ?" at bounding box center [815, 178] width 309 height 18
click at [1490, 177] on button "Train" at bounding box center [1500, 178] width 54 height 25
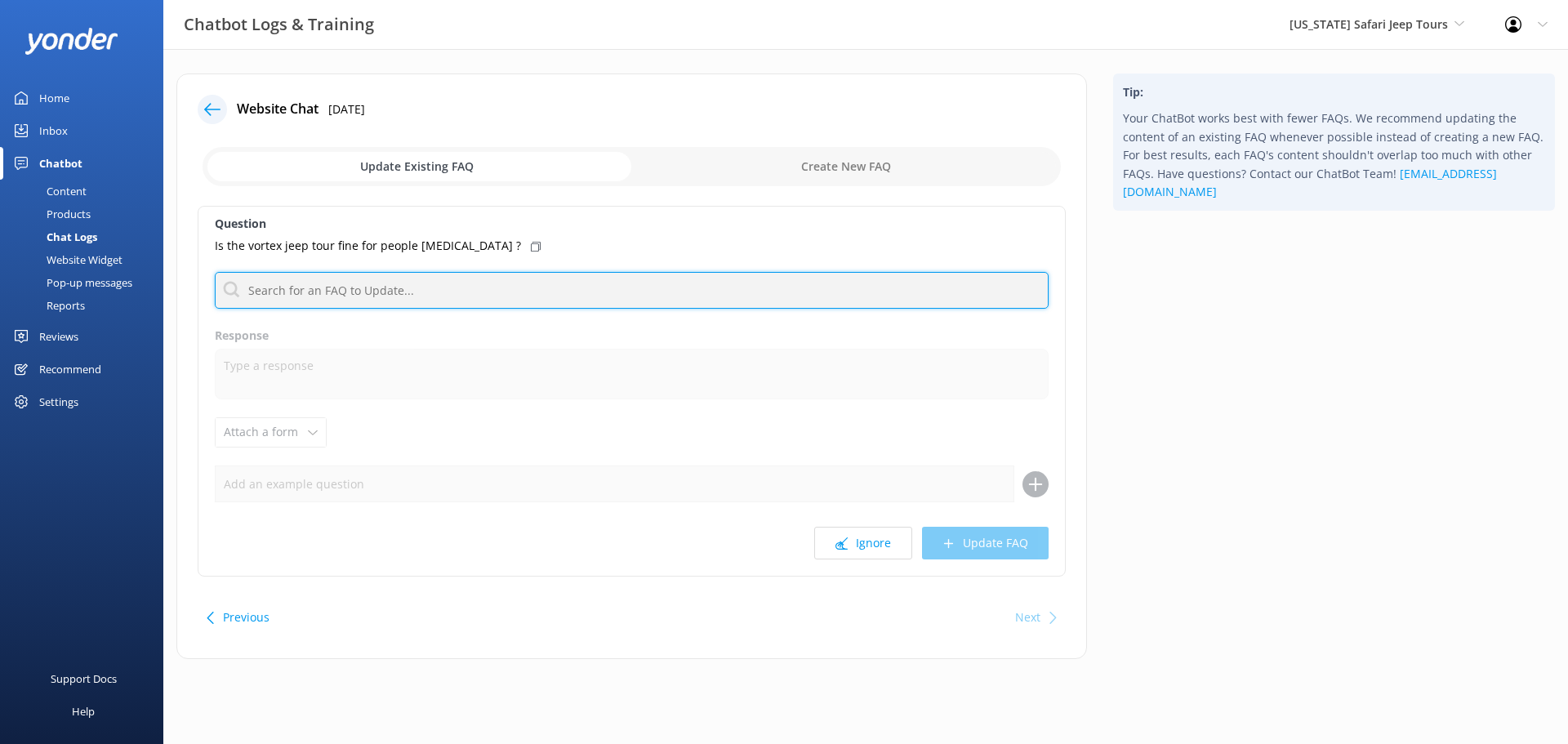
click at [303, 293] on input "text" at bounding box center [631, 290] width 833 height 37
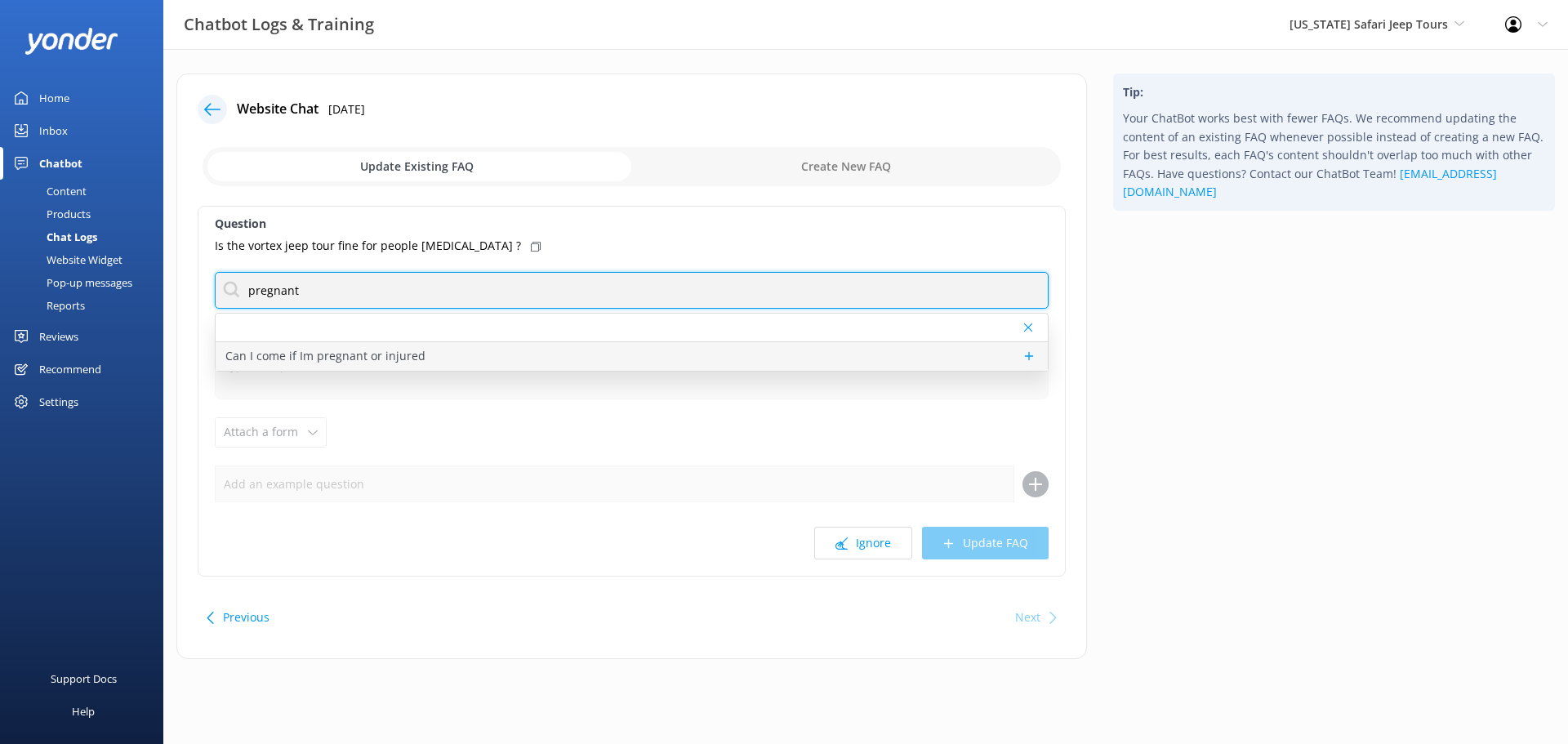
type input "pregnant"
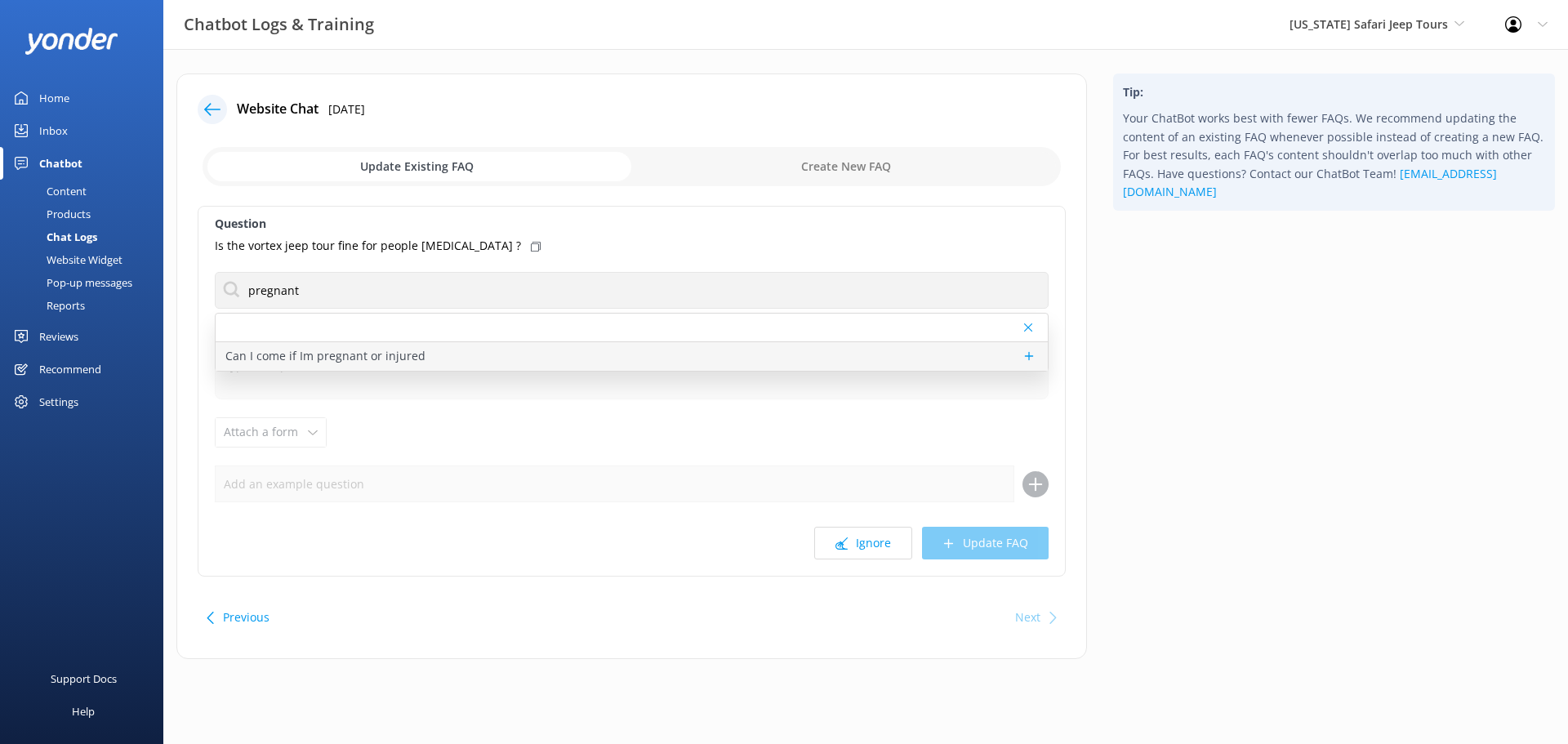
click at [389, 360] on p "Can I come if Im pregnant or injured" at bounding box center [325, 355] width 200 height 18
type textarea "For your safety, we do not allow any off roading jeep tours for infants or if y…"
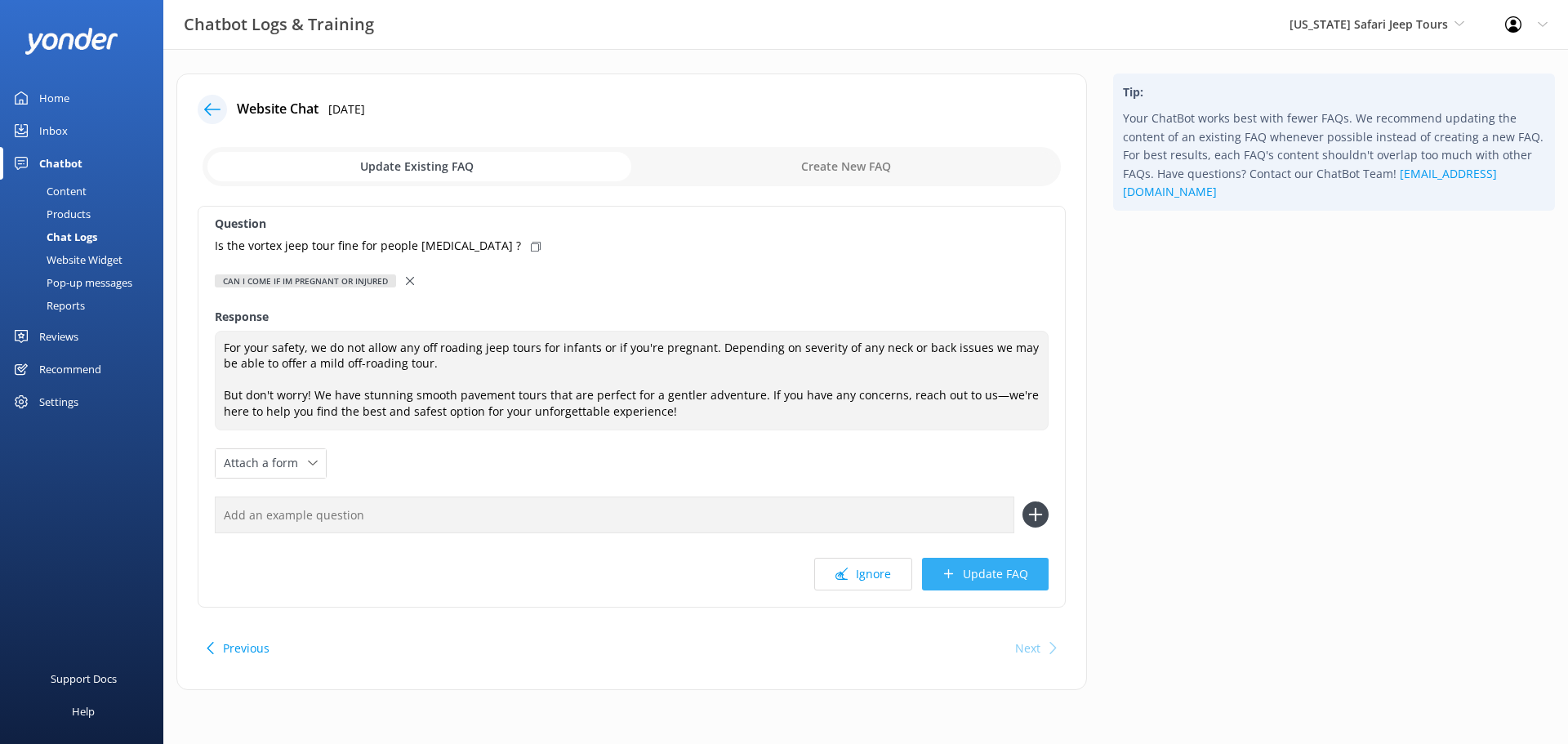
click at [1012, 573] on button "Update FAQ" at bounding box center [984, 573] width 126 height 32
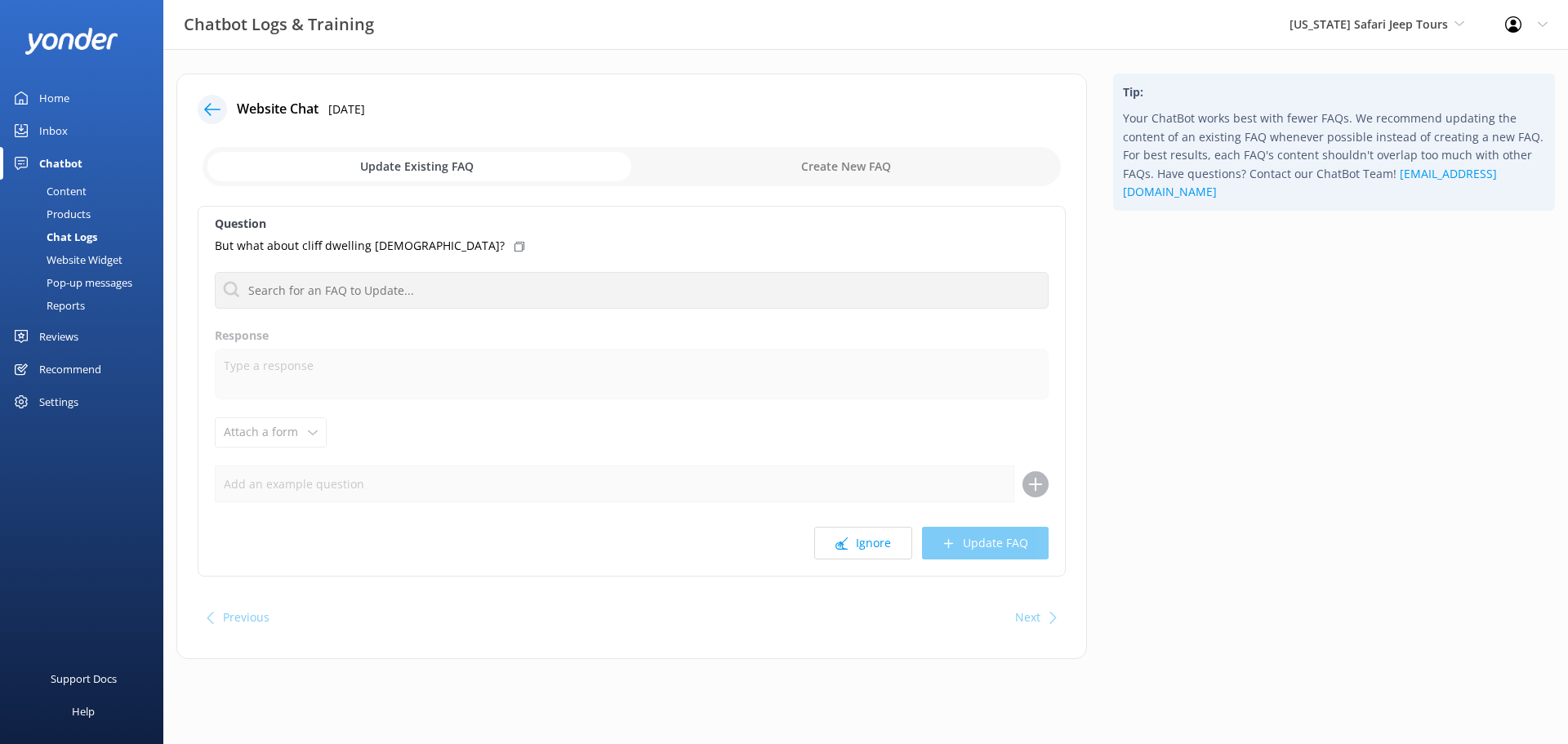
click at [696, 230] on label "Question" at bounding box center [631, 224] width 833 height 18
click at [1403, 29] on span "[US_STATE] Safari Jeep Tours" at bounding box center [1368, 24] width 158 height 15
click at [1388, 103] on link "[GEOGRAPHIC_DATA]" at bounding box center [1350, 107] width 163 height 39
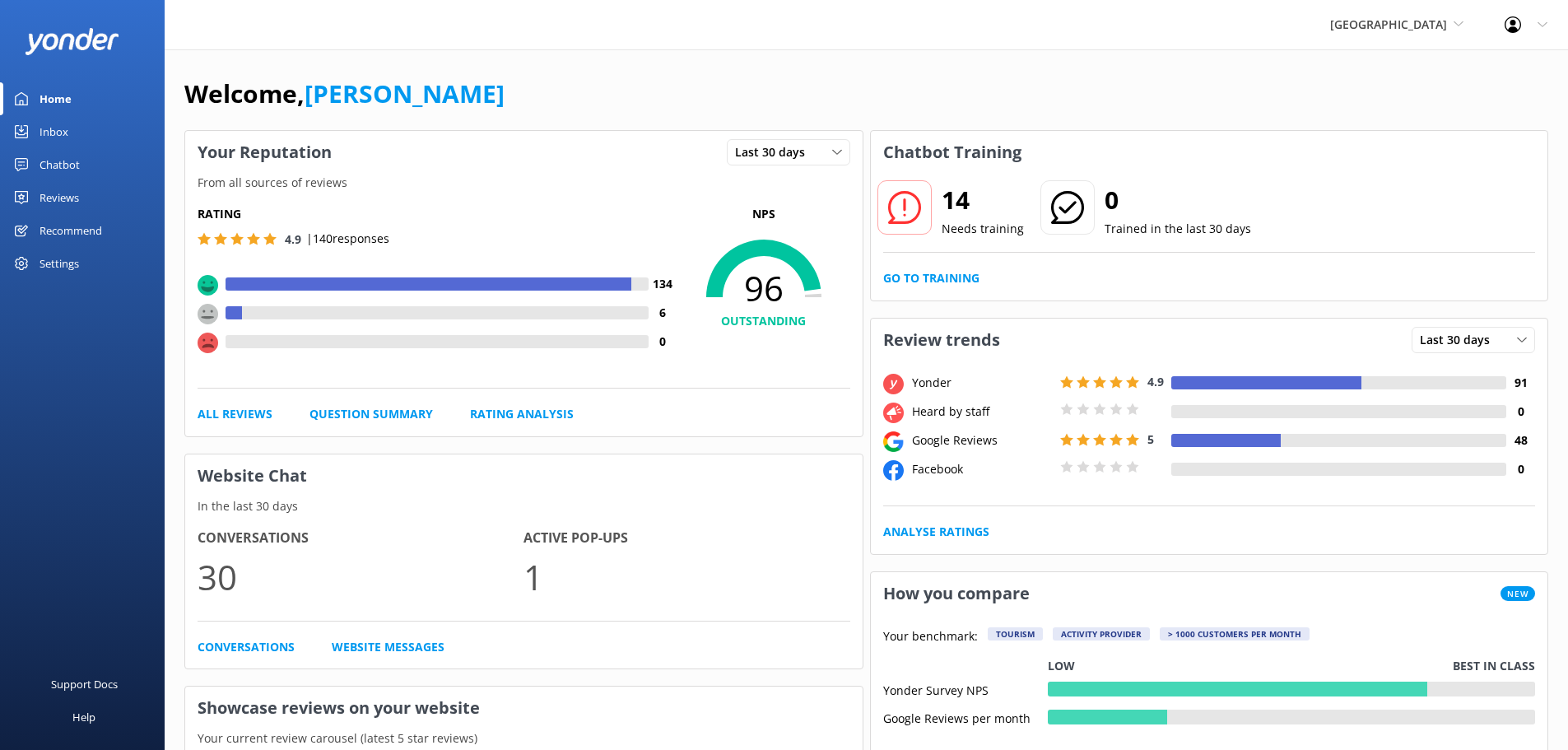
click at [957, 266] on div "14 Needs training 0 Trained in the last 30 days Go to Training" at bounding box center [1209, 237] width 677 height 127
click at [960, 280] on link "Go to Training" at bounding box center [931, 278] width 97 height 18
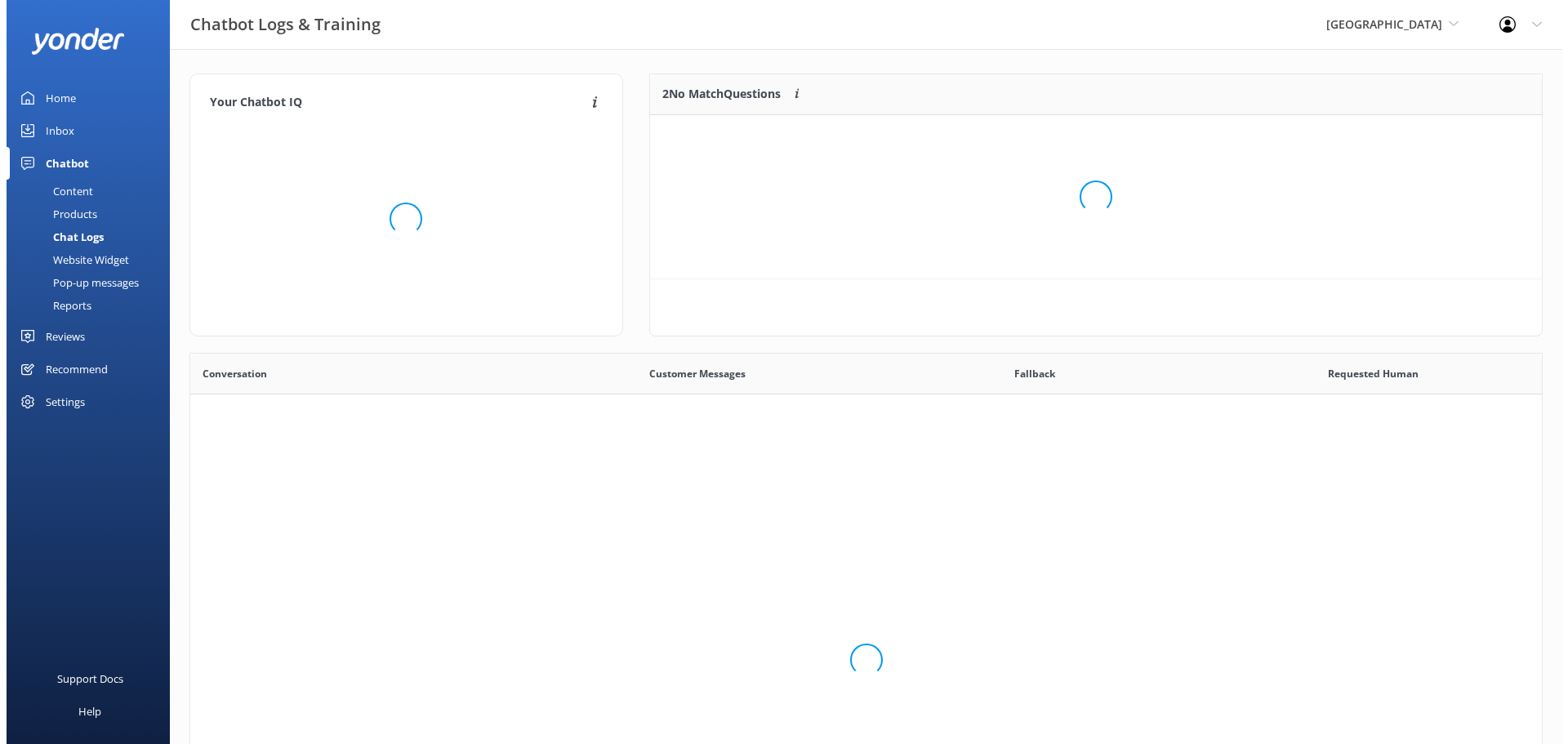
scroll to position [560, 1339]
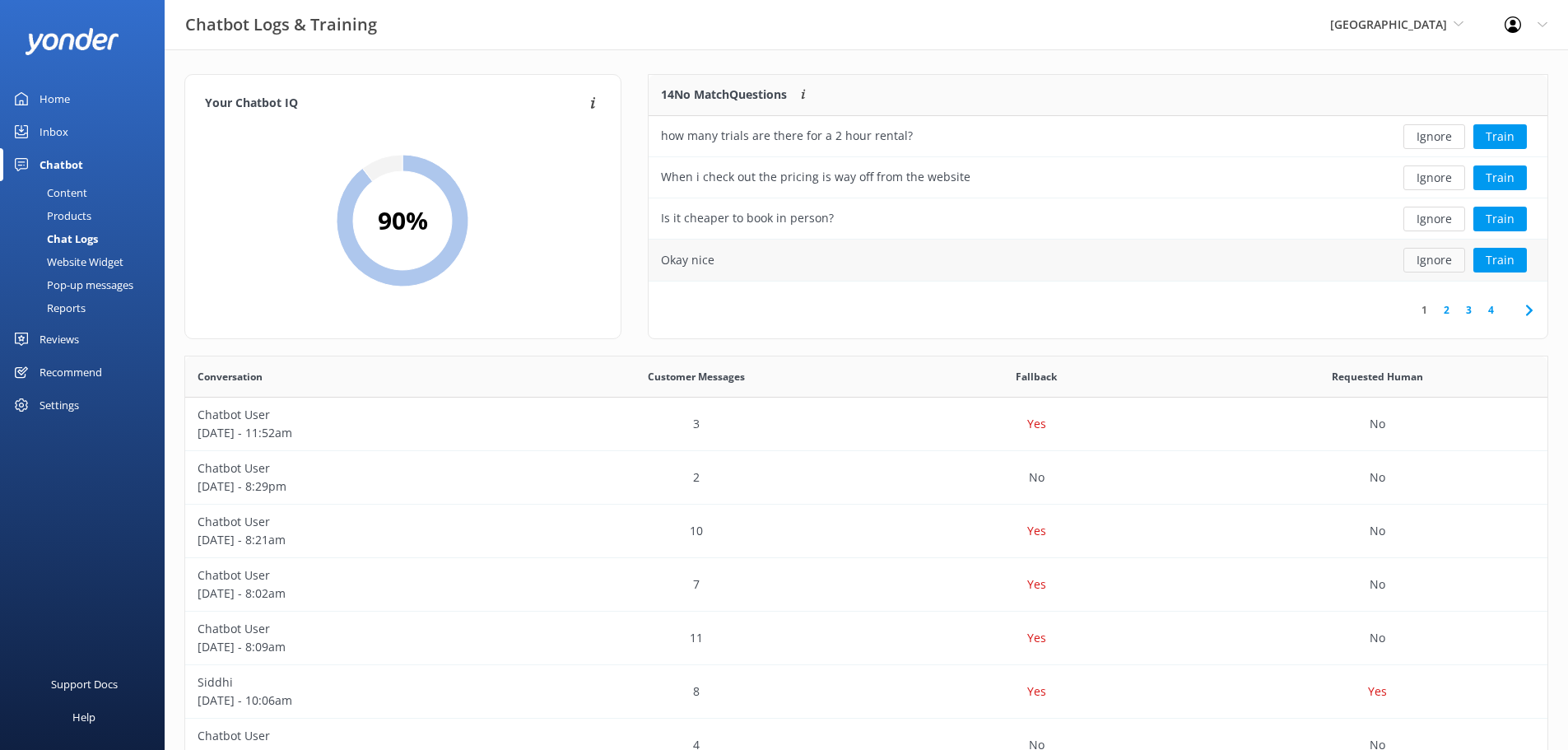
click at [1416, 267] on button "Ignore" at bounding box center [1433, 260] width 62 height 25
click at [1529, 308] on use at bounding box center [1528, 310] width 7 height 11
click at [1486, 218] on button "Train" at bounding box center [1500, 219] width 54 height 25
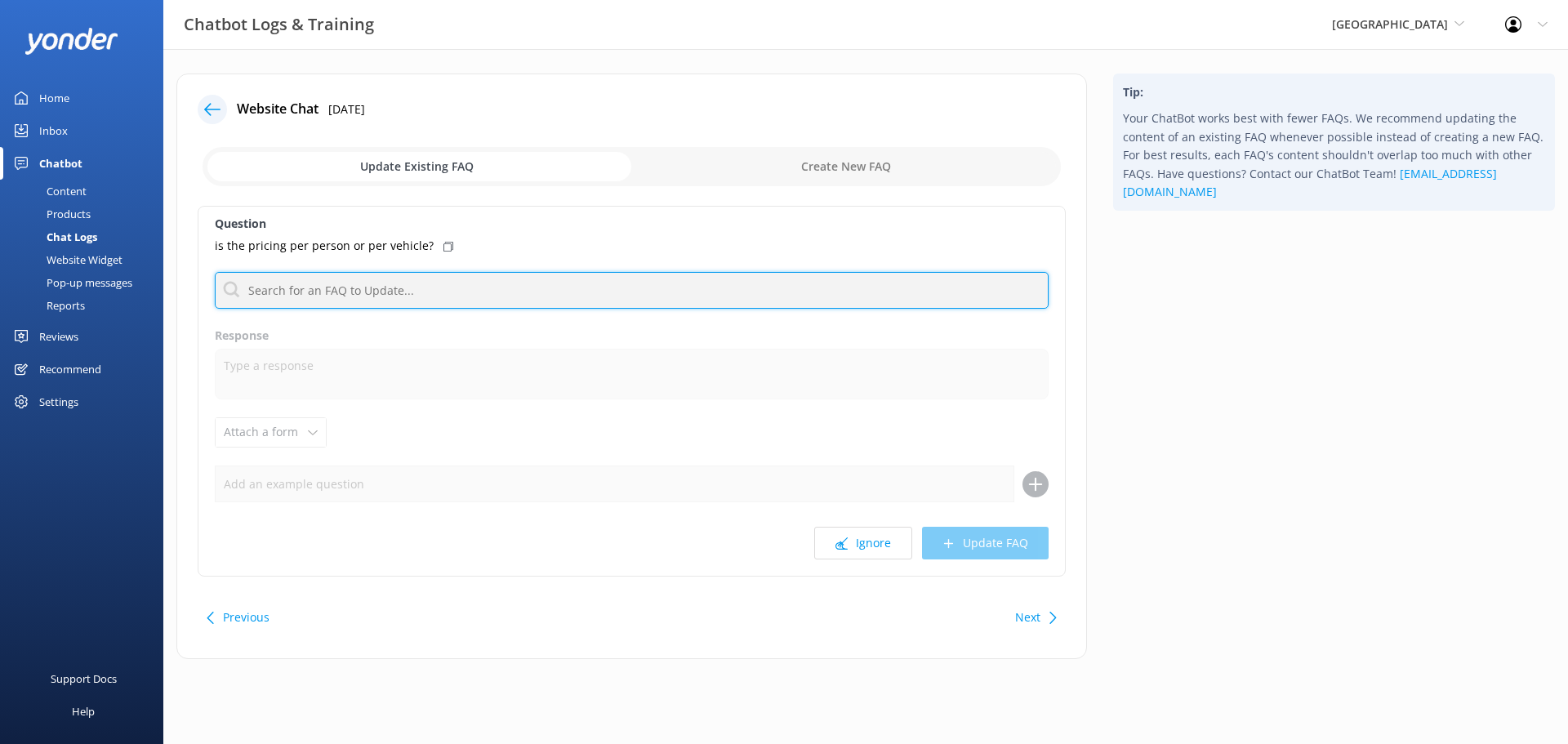
click at [277, 298] on input "text" at bounding box center [631, 290] width 833 height 37
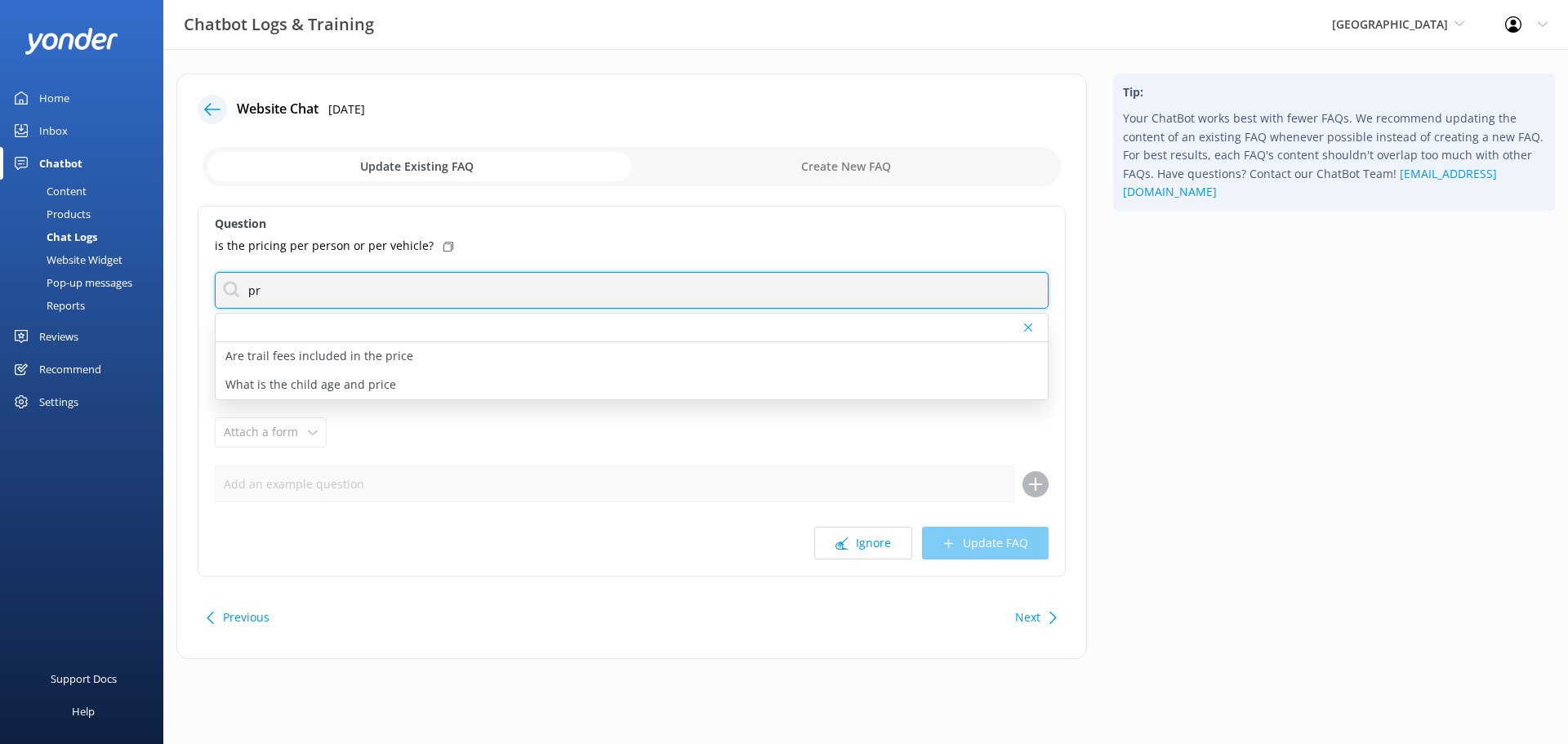
type input "p"
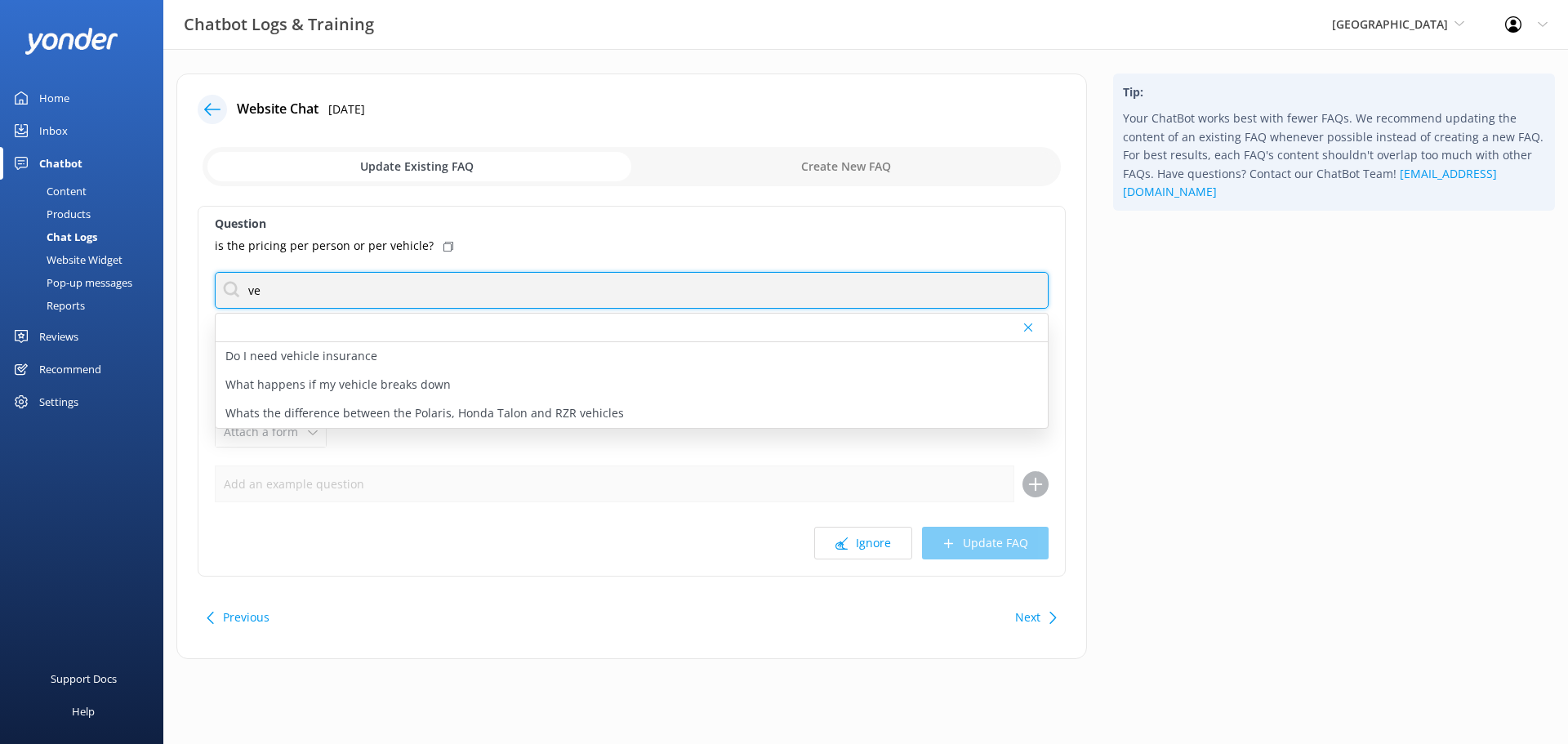
type input "v"
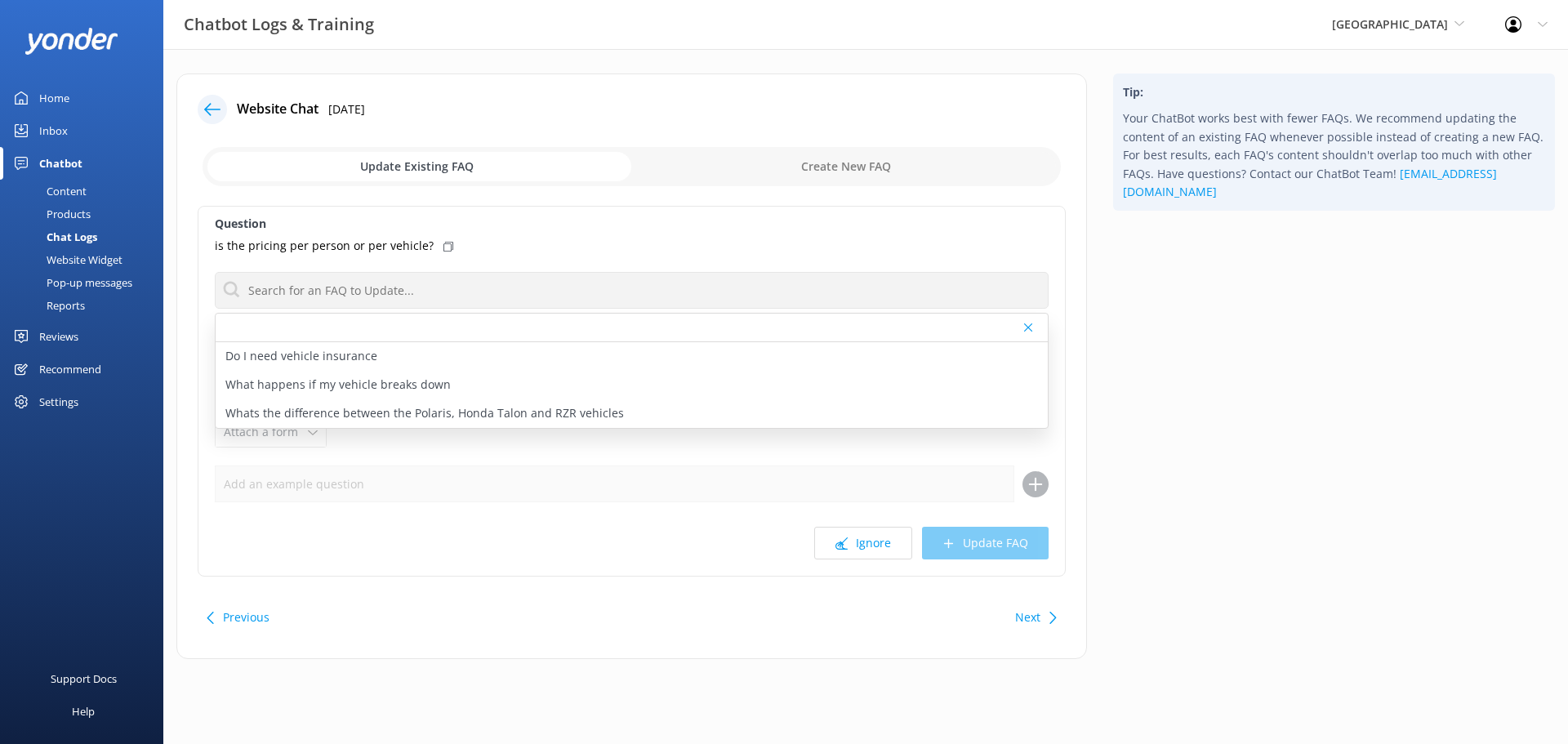
click at [853, 155] on input "checkbox" at bounding box center [631, 166] width 858 height 39
checkbox input "true"
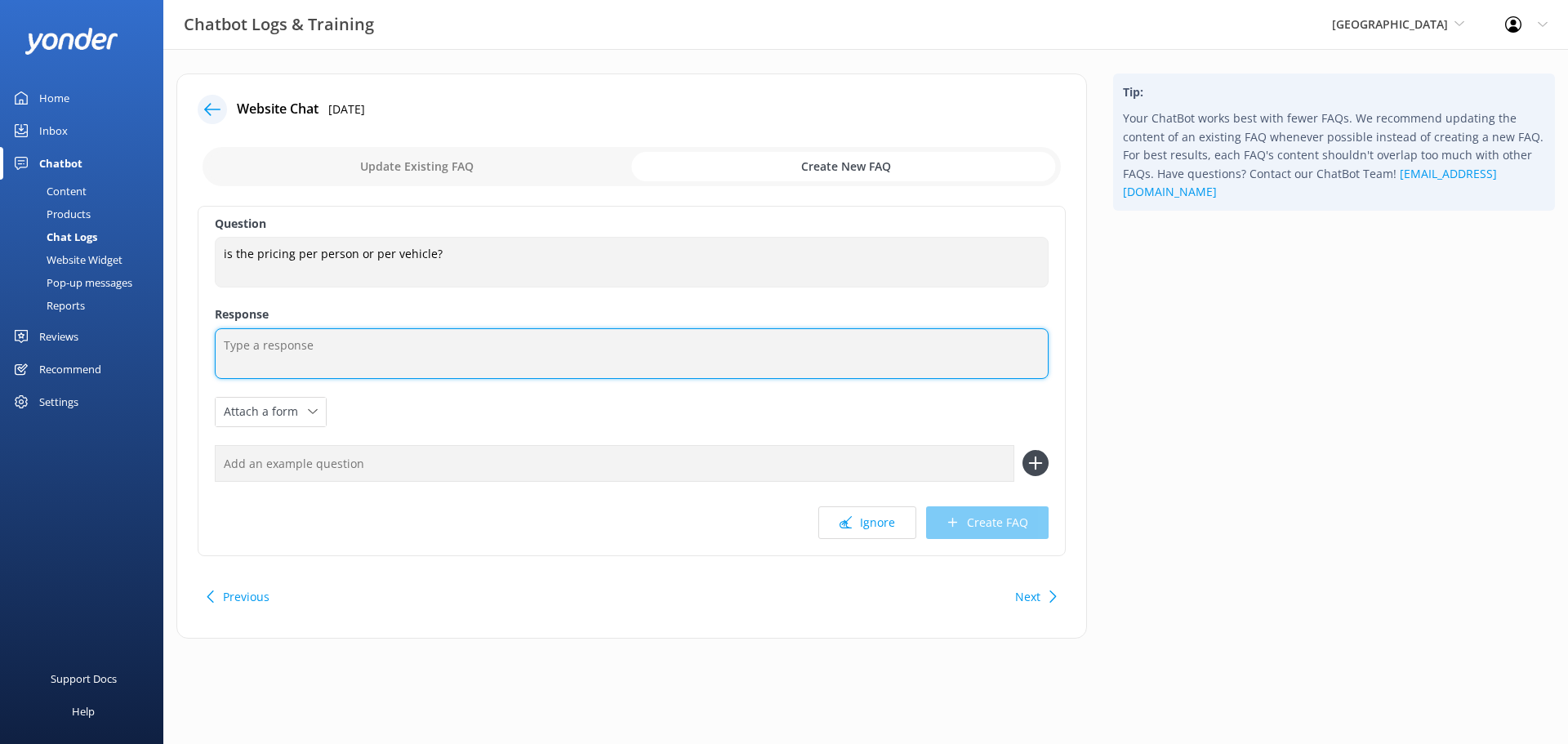
click at [306, 347] on textarea at bounding box center [631, 353] width 833 height 50
type textarea "All our UTV/side by sides are priced per vehicle not per person."
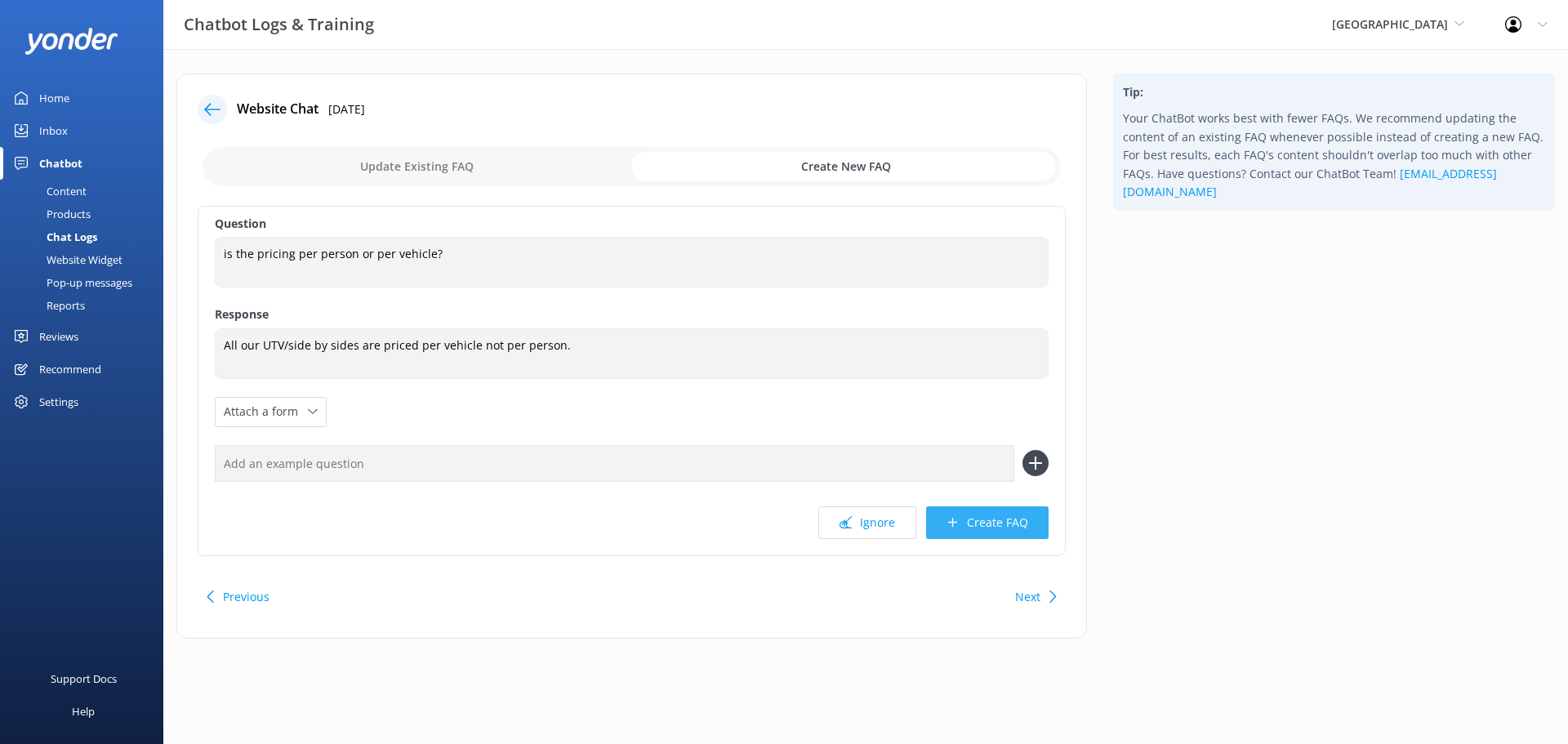
click at [992, 518] on button "Create FAQ" at bounding box center [987, 522] width 122 height 32
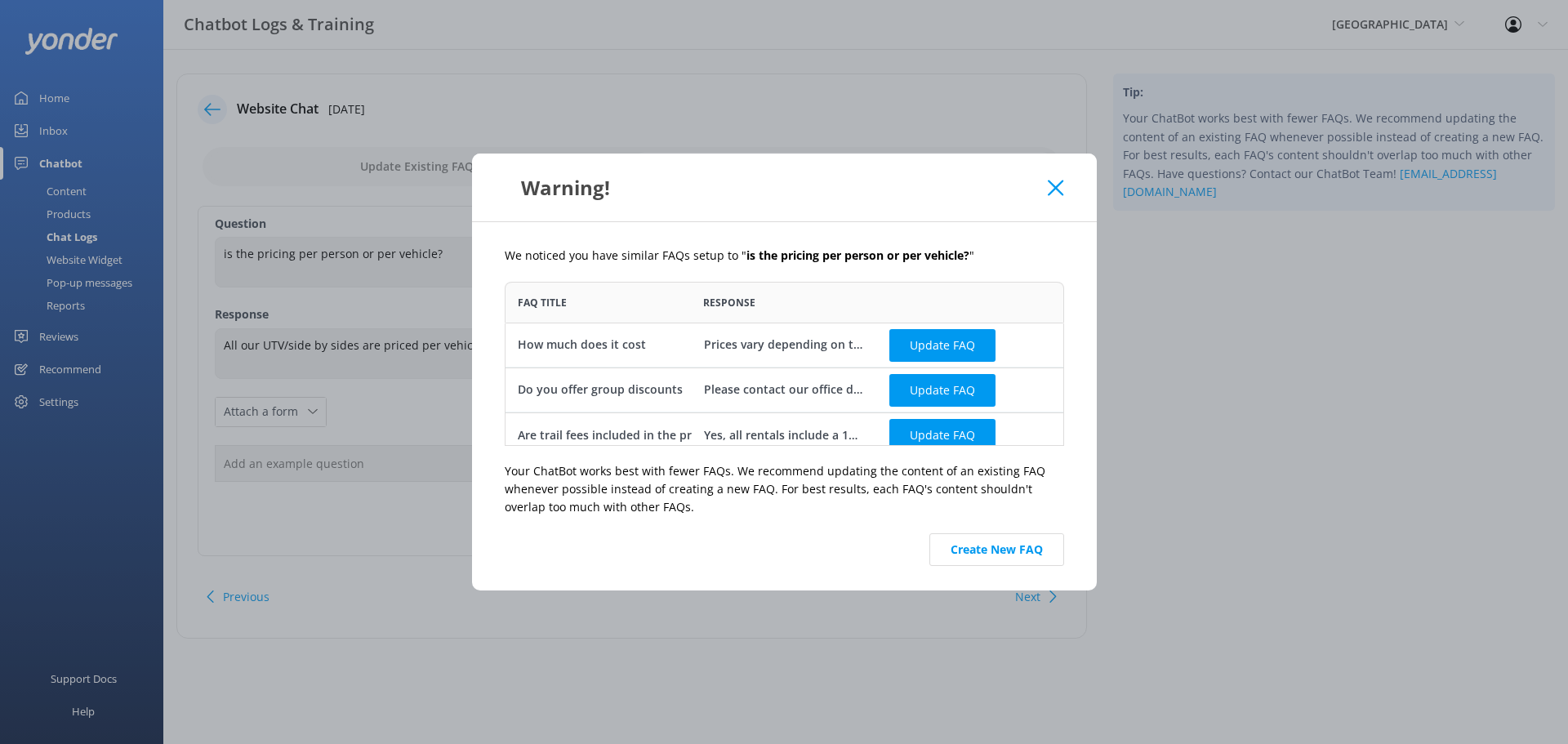
scroll to position [152, 547]
click at [668, 345] on div "How much does it cost" at bounding box center [598, 344] width 186 height 45
click at [611, 339] on div "How much does it cost" at bounding box center [581, 344] width 128 height 18
click at [827, 337] on div "Prices vary depending on the tour, season, and availability. For the most up-to…" at bounding box center [784, 344] width 162 height 18
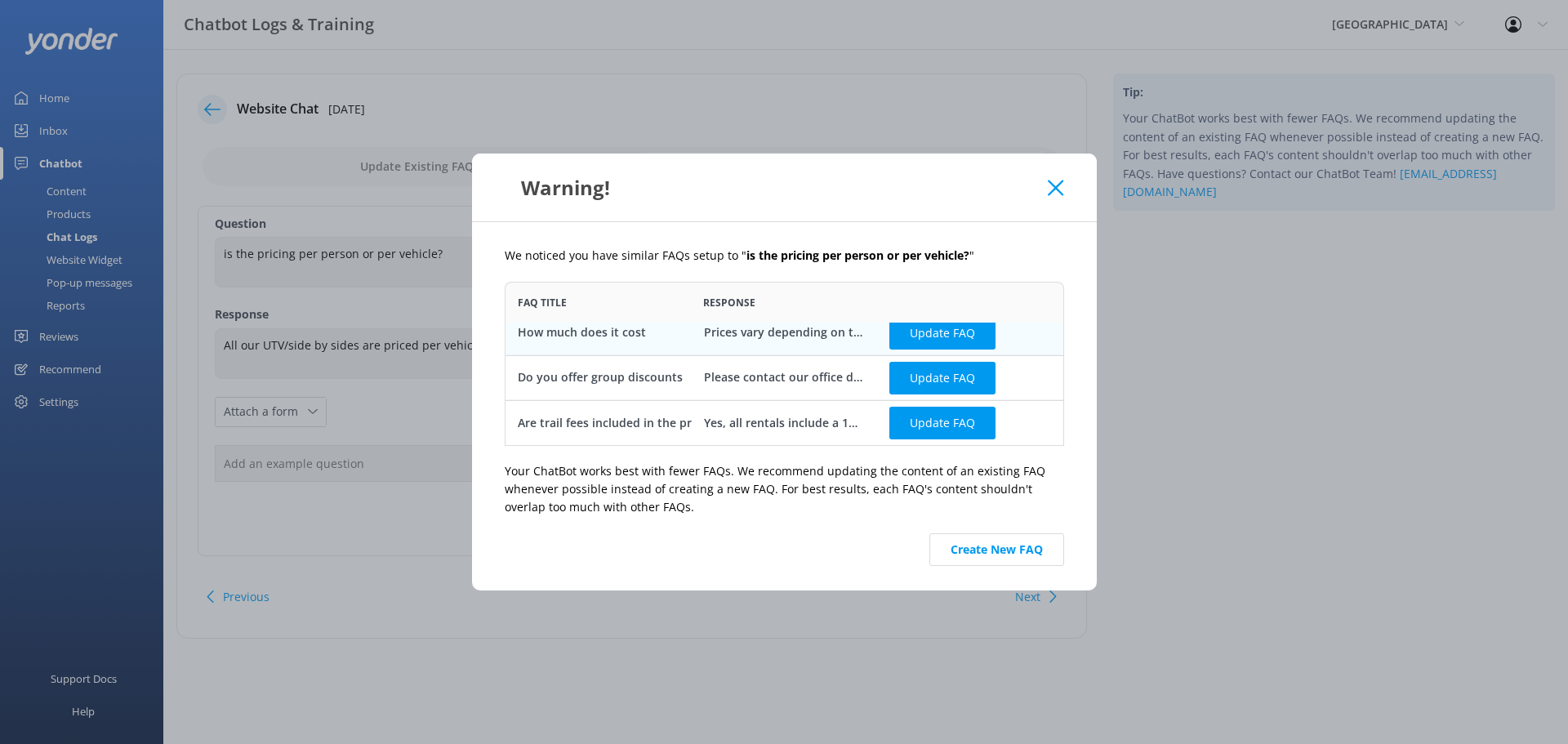
scroll to position [0, 0]
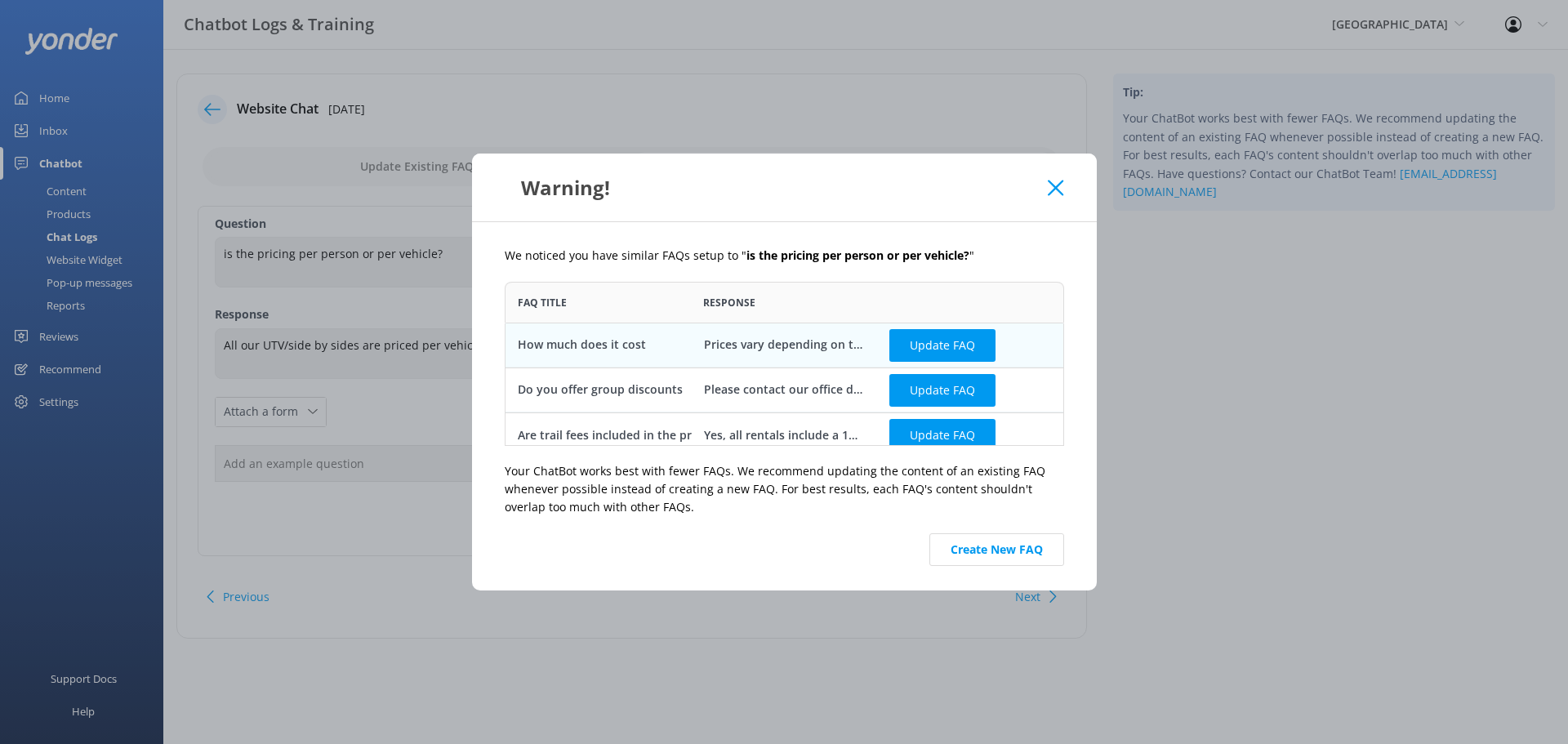
click at [966, 549] on button "Create New FAQ" at bounding box center [996, 549] width 135 height 32
